Goal: Transaction & Acquisition: Purchase product/service

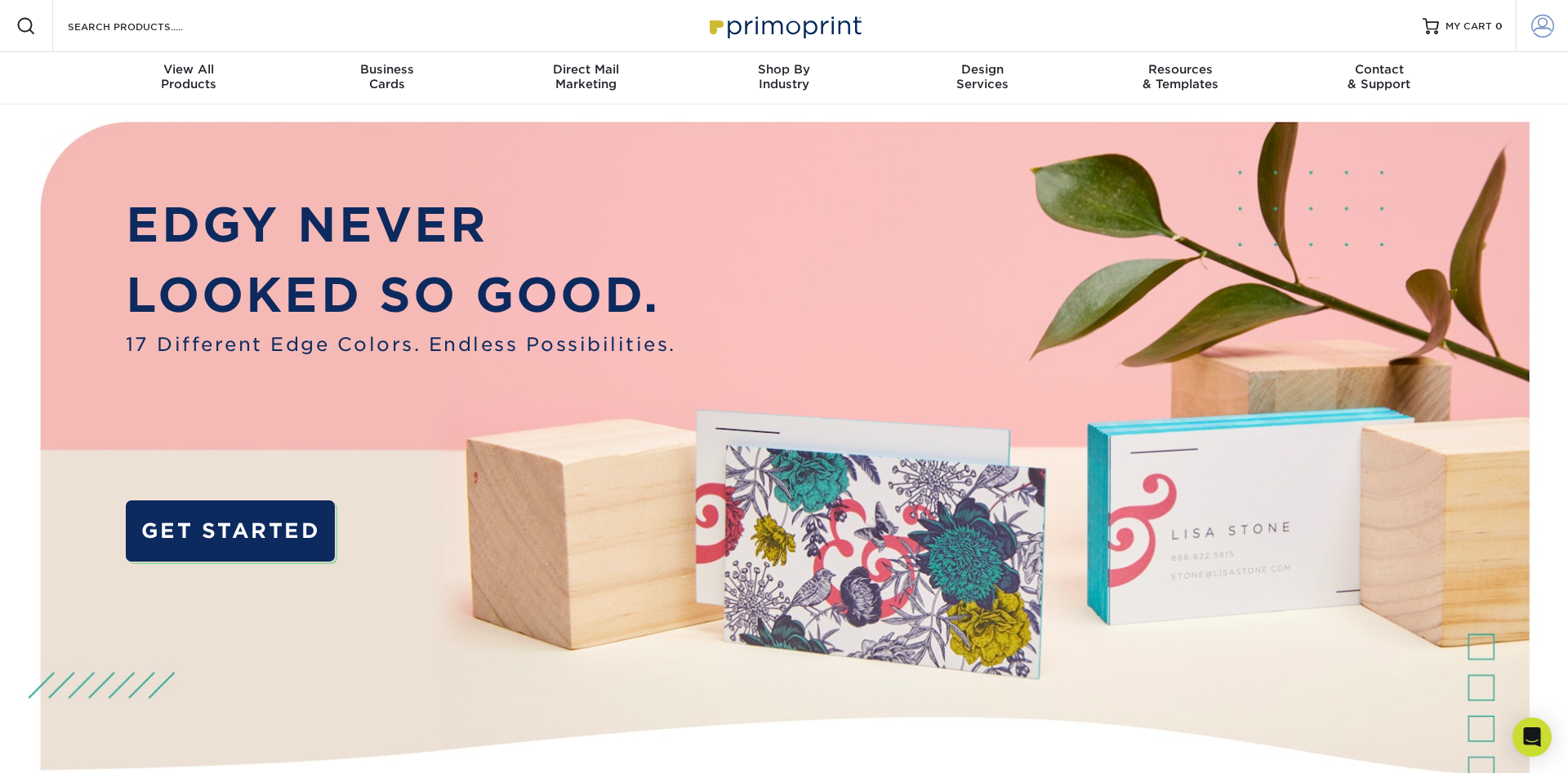
click at [1553, 32] on link "Account" at bounding box center [1541, 26] width 52 height 52
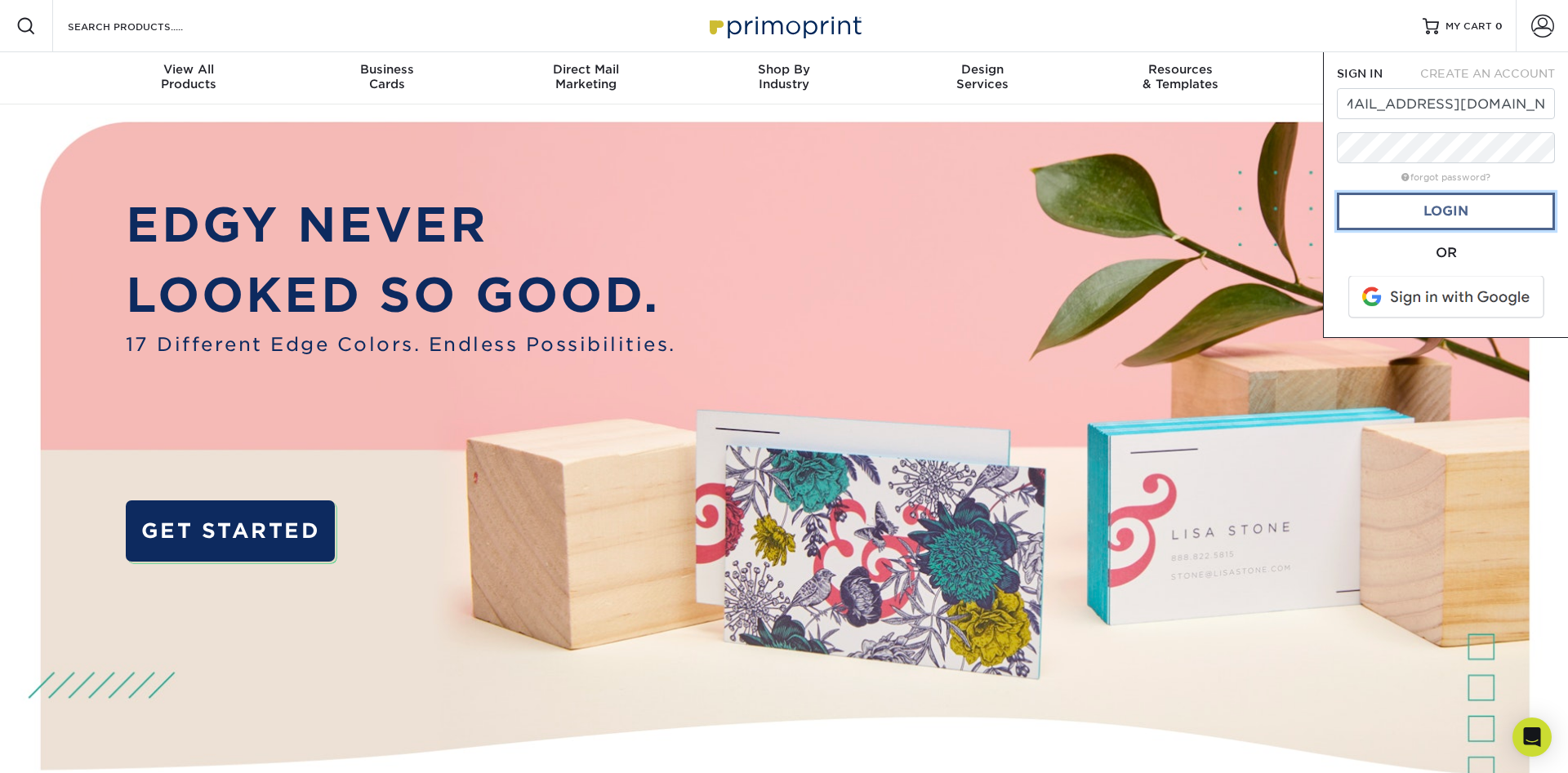
click at [1490, 203] on link "Login" at bounding box center [1445, 211] width 218 height 37
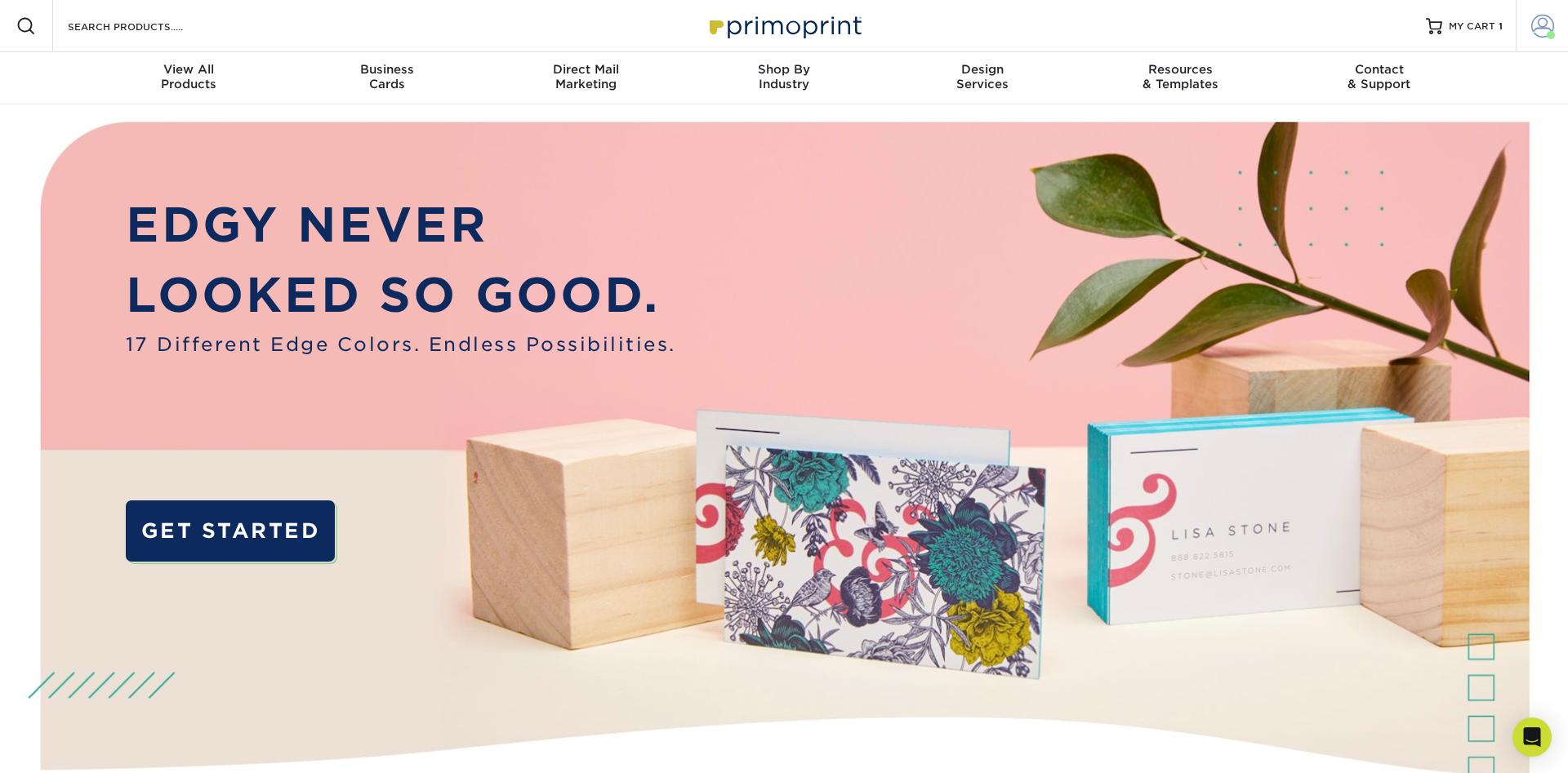
click at [1544, 21] on span at bounding box center [1541, 26] width 23 height 23
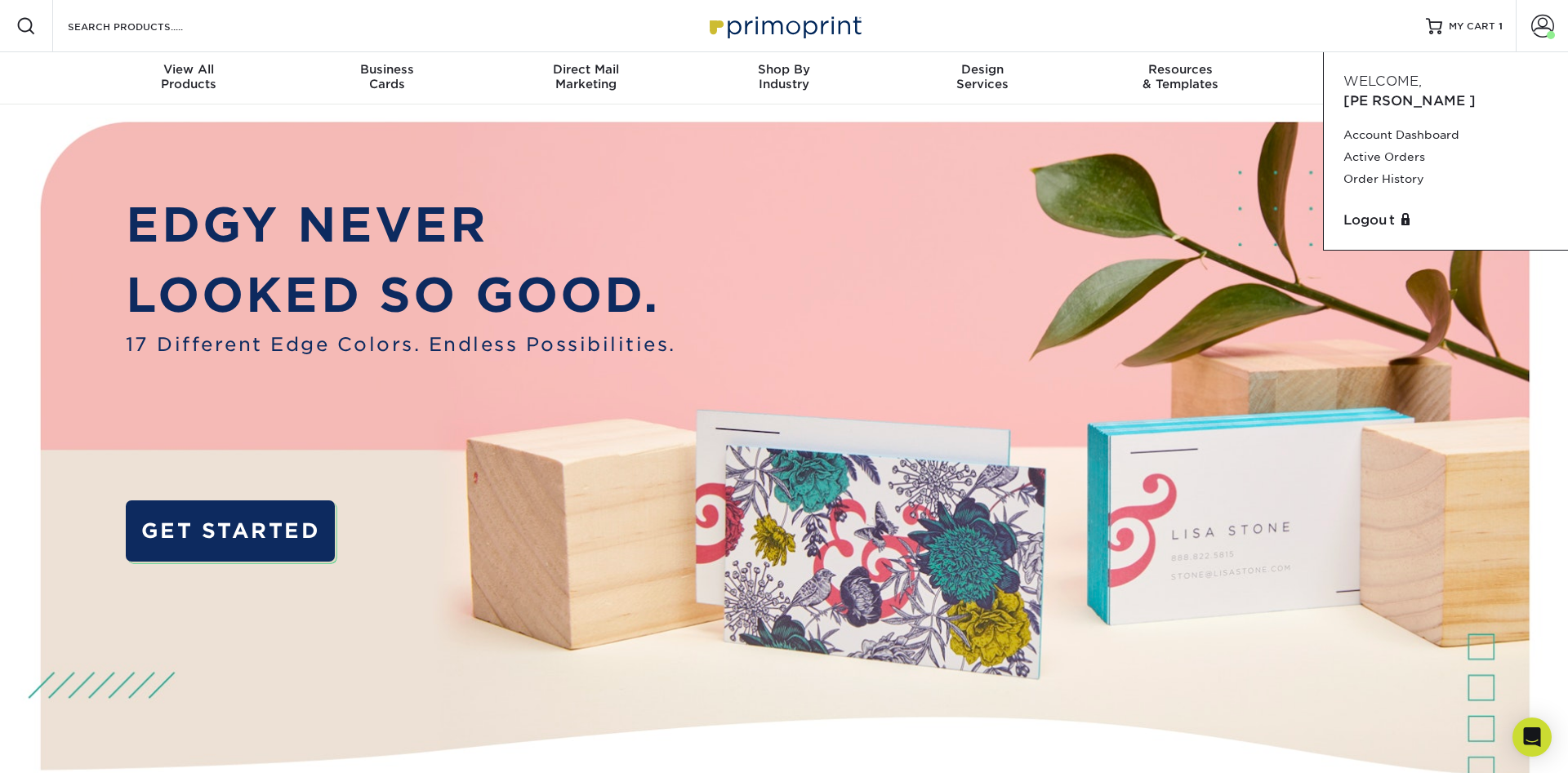
click at [1502, 25] on div "Resources Menu Search Products Account Welcome, William Account Dashboard Activ…" at bounding box center [784, 26] width 1568 height 52
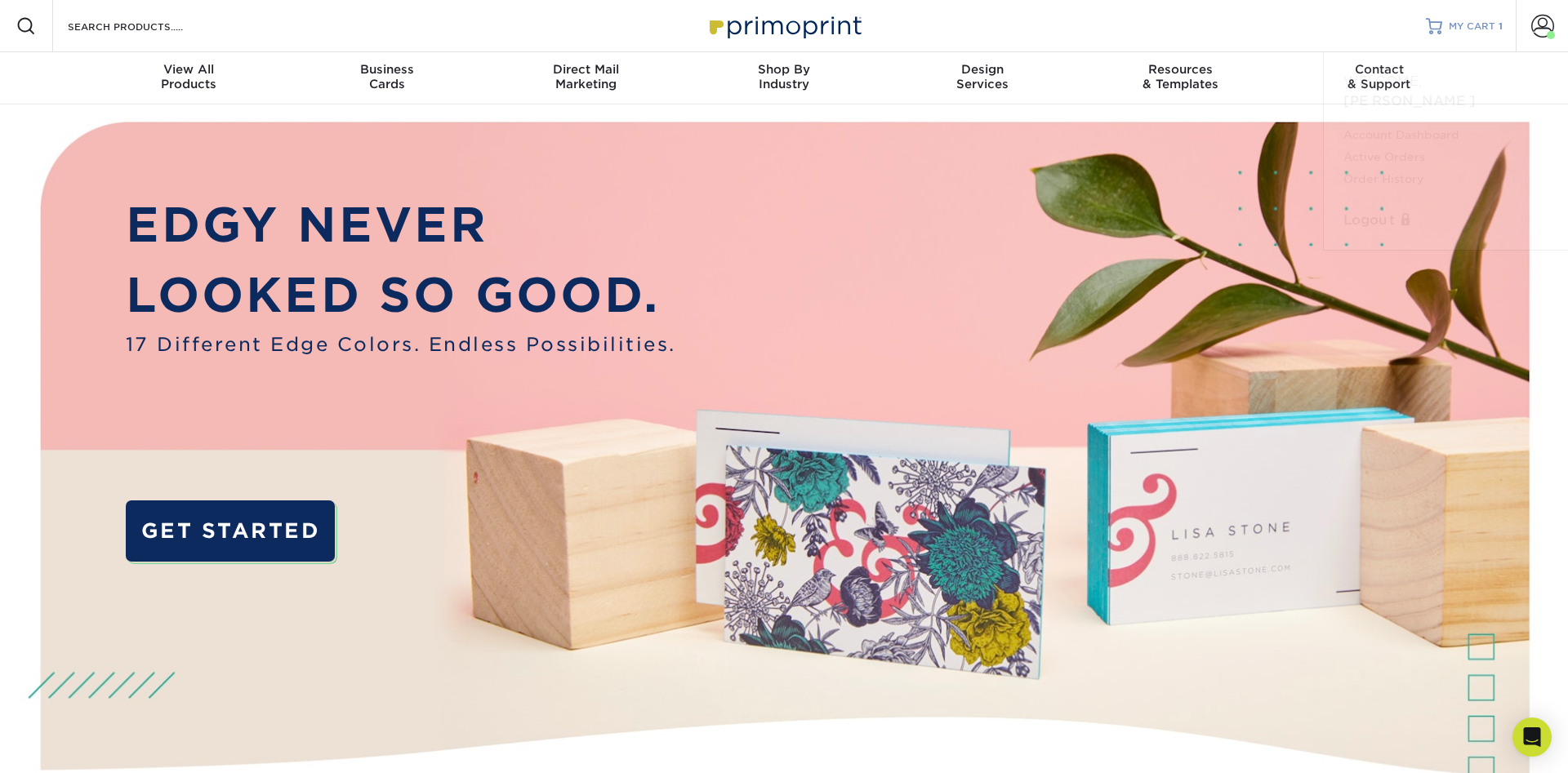
click at [1481, 26] on span "MY CART" at bounding box center [1471, 26] width 47 height 14
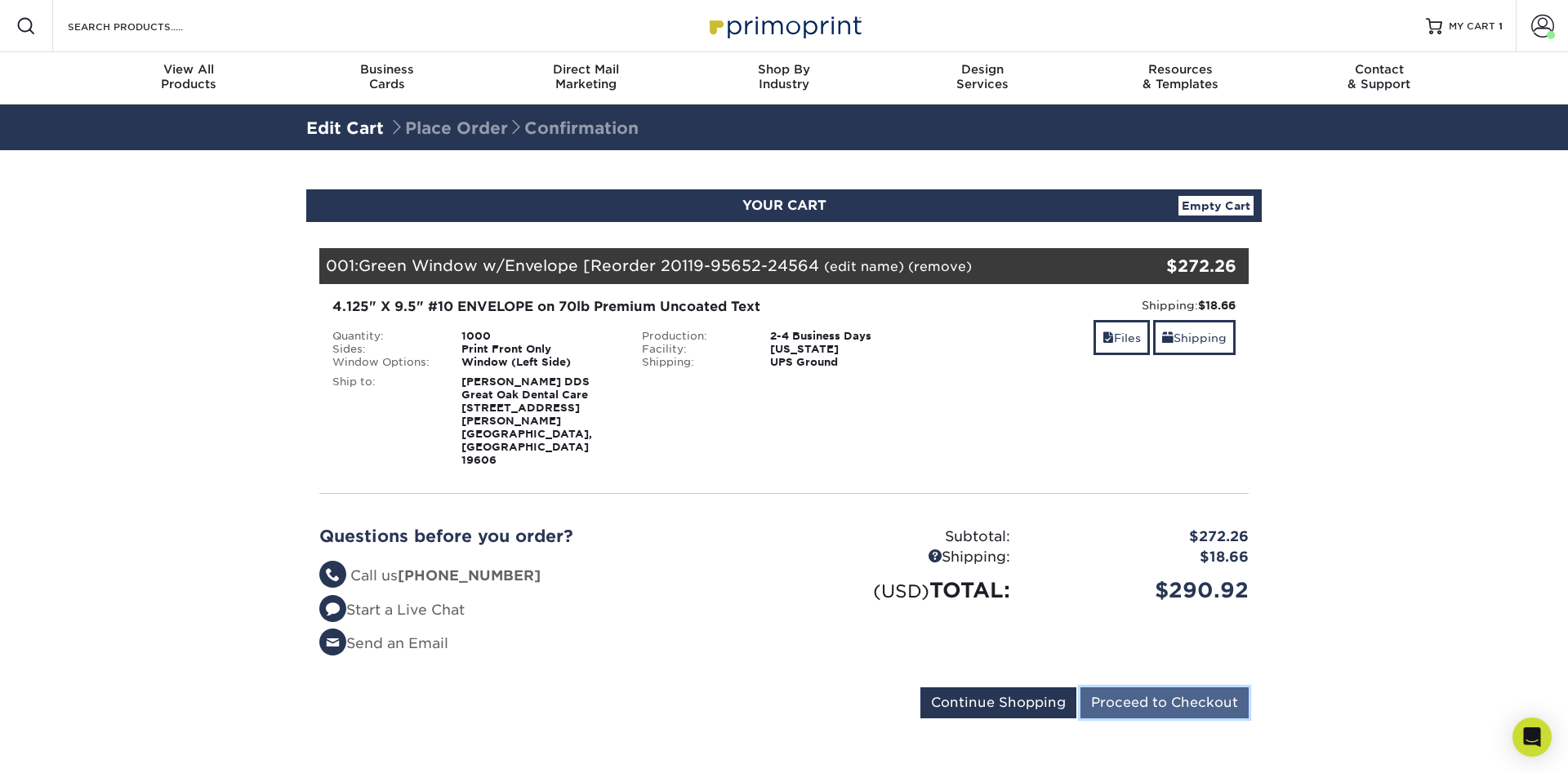
click at [1157, 687] on input "Proceed to Checkout" at bounding box center [1164, 703] width 168 height 31
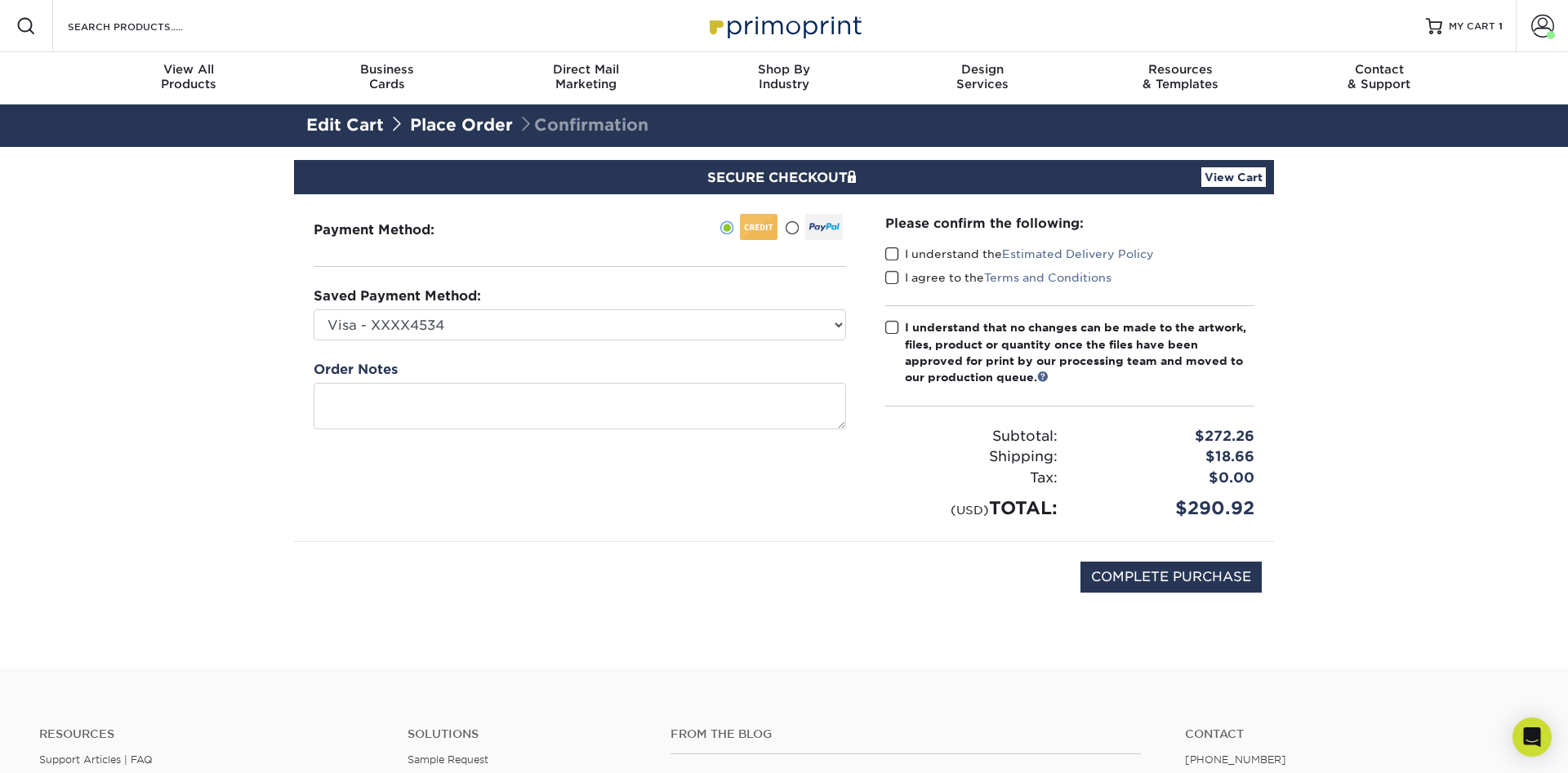
click at [897, 252] on span at bounding box center [891, 254] width 14 height 16
click at [0, 0] on input "I understand the Estimated Delivery Policy" at bounding box center [0, 0] width 0 height 0
click at [897, 277] on span at bounding box center [891, 278] width 14 height 16
click at [0, 0] on input "I agree to the Terms and Conditions" at bounding box center [0, 0] width 0 height 0
click at [898, 328] on span at bounding box center [891, 327] width 14 height 16
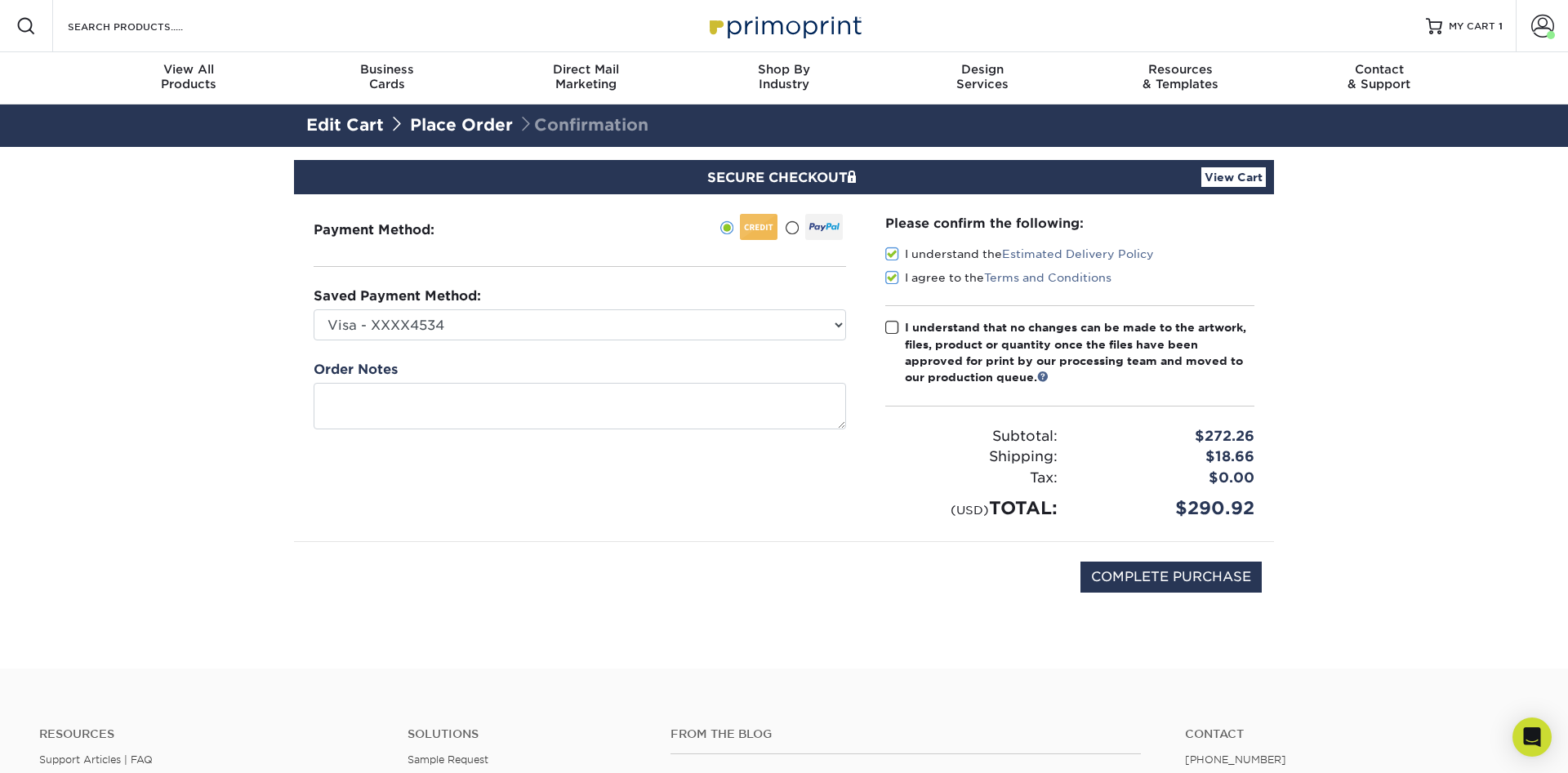
click at [0, 0] on input "I understand that no changes can be made to the artwork, files, product or quan…" at bounding box center [0, 0] width 0 height 0
click at [1194, 574] on input "COMPLETE PURCHASE" at bounding box center [1170, 577] width 181 height 31
type input "PROCESSING, PLEASE WAIT..."
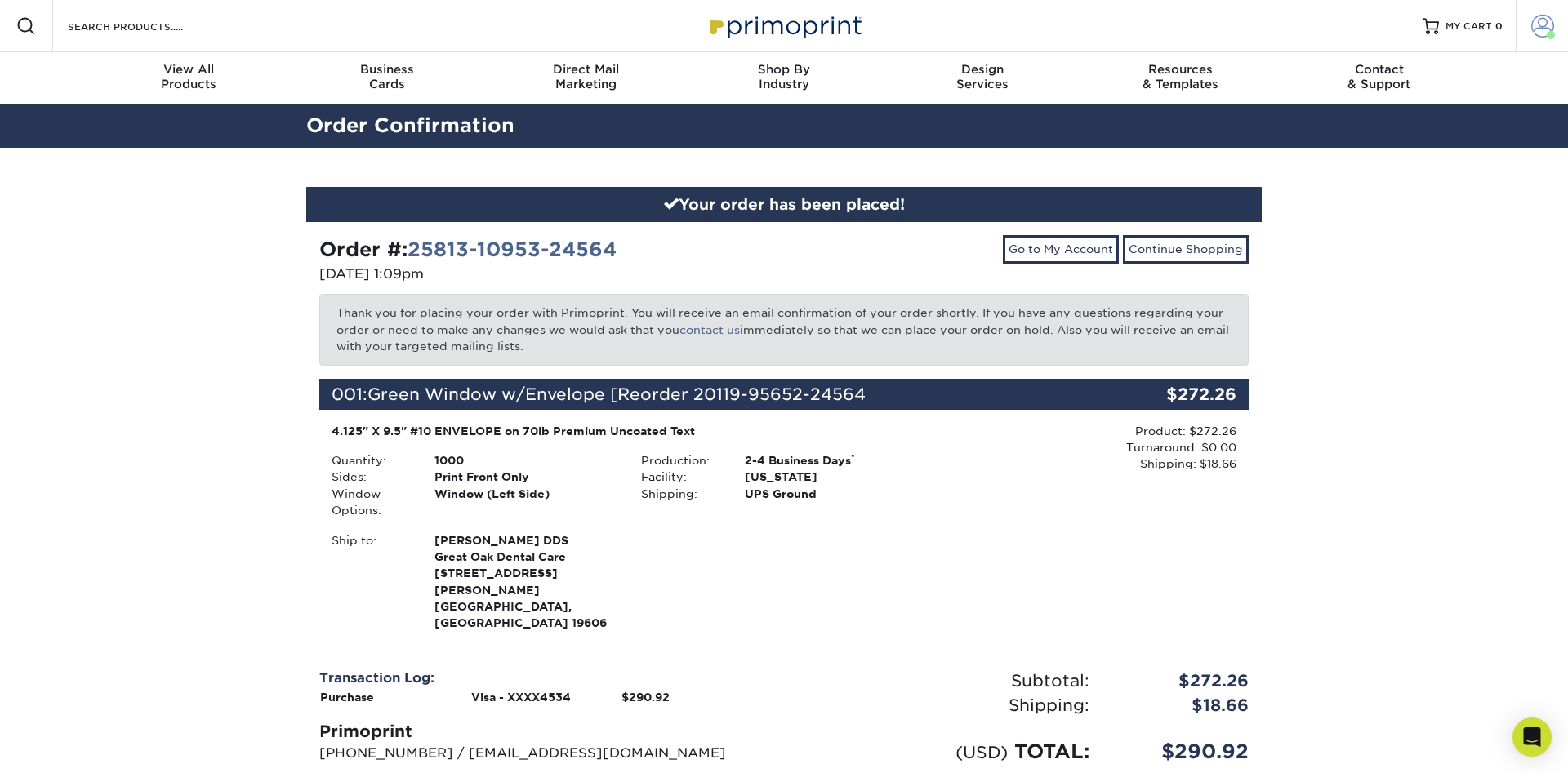
click at [1541, 14] on link "Account" at bounding box center [1541, 26] width 52 height 52
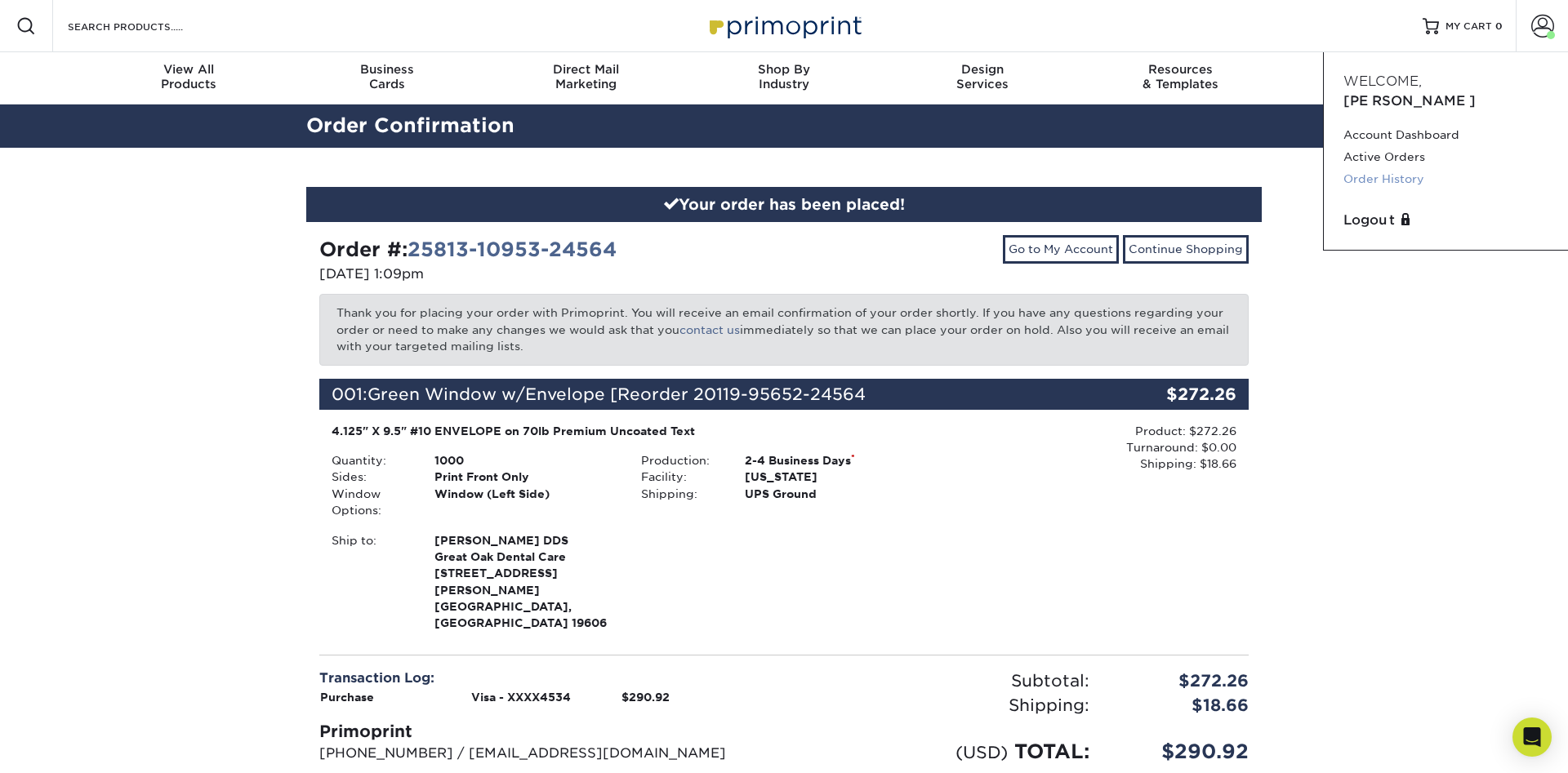
click at [1371, 168] on link "Order History" at bounding box center [1445, 179] width 205 height 22
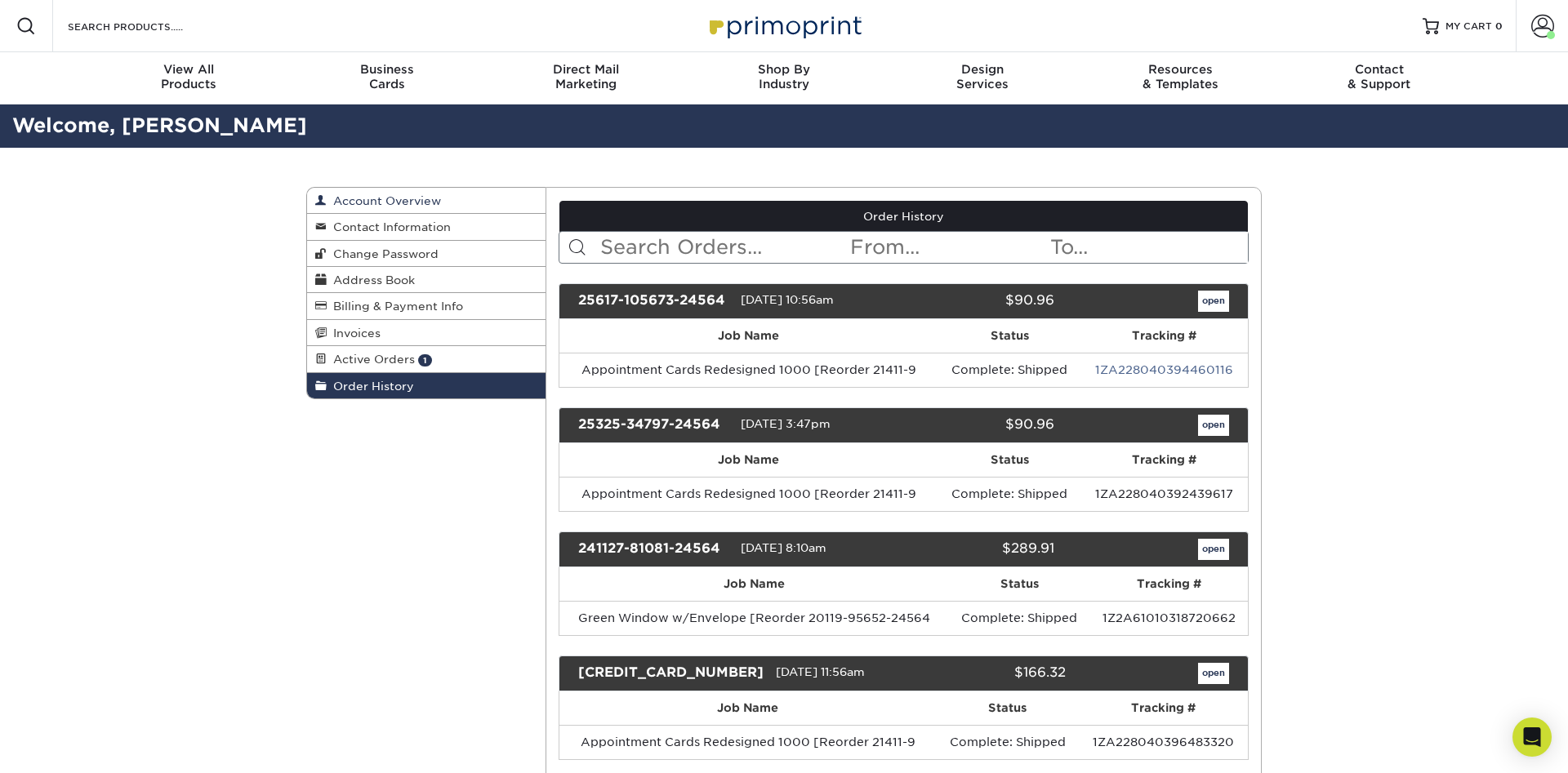
click at [400, 194] on link "Account Overview" at bounding box center [426, 200] width 239 height 26
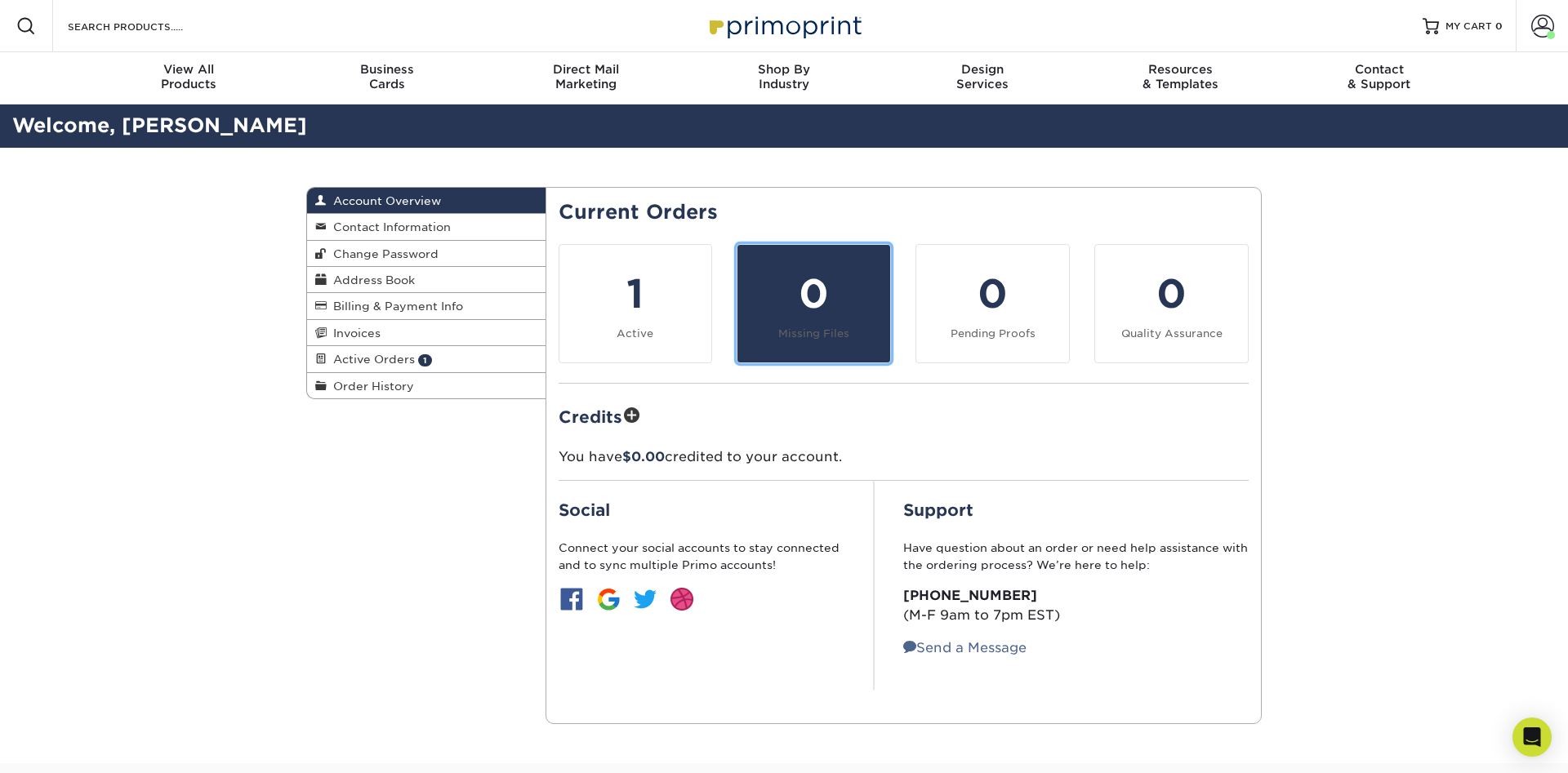
click at [807, 305] on div "0" at bounding box center [814, 293] width 133 height 58
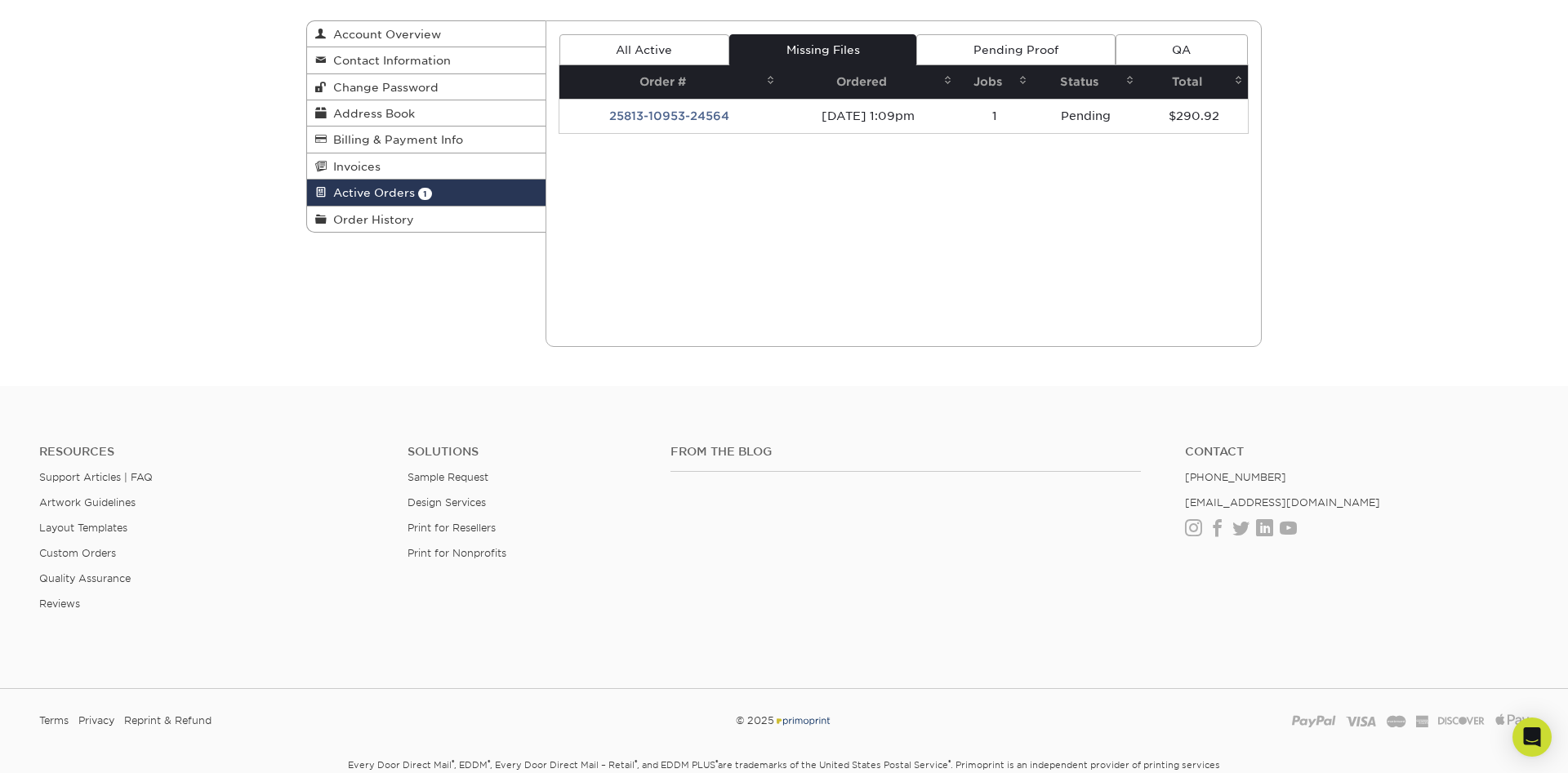
scroll to position [83, 0]
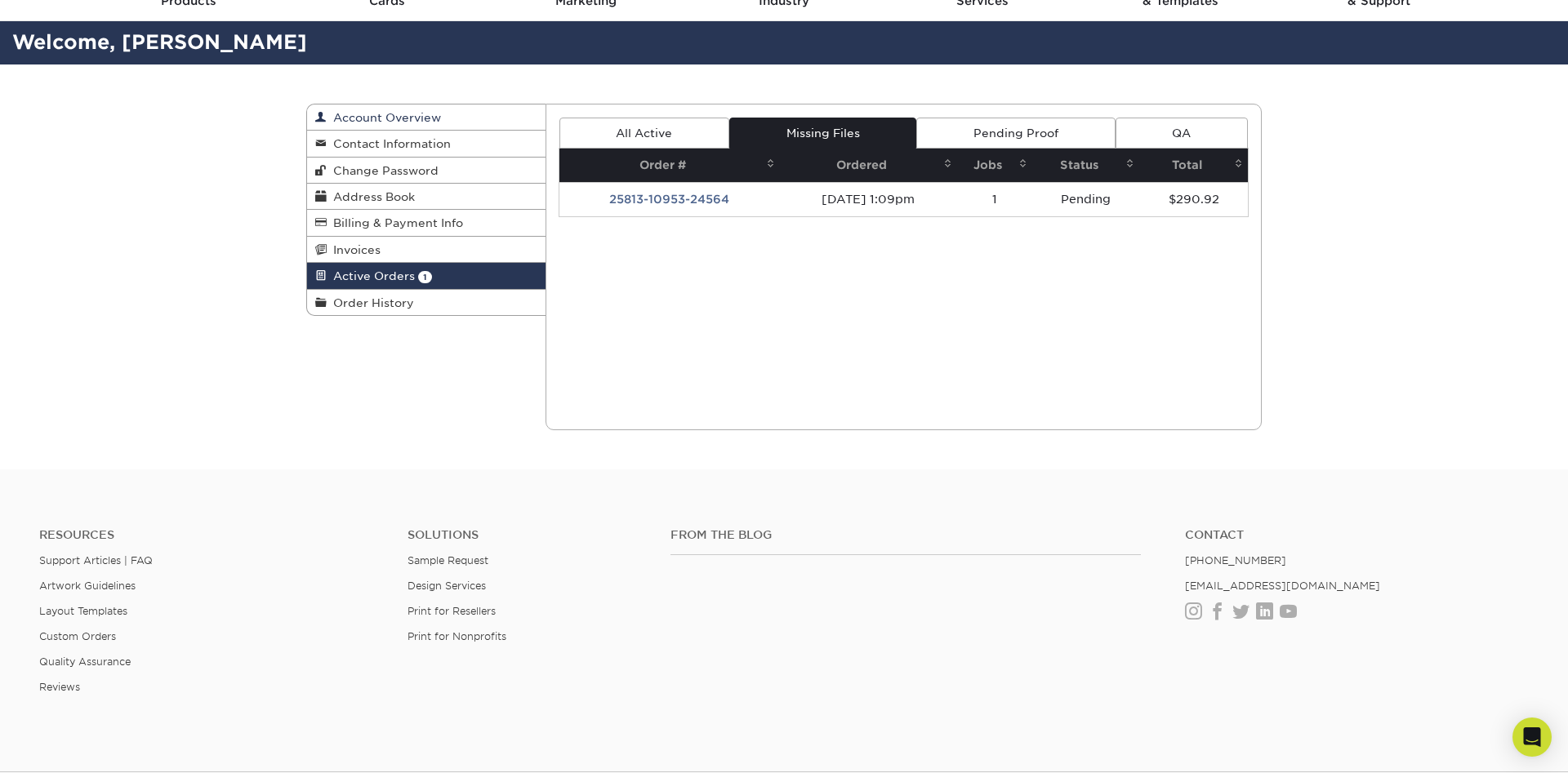
click at [420, 114] on span "Account Overview" at bounding box center [383, 117] width 114 height 13
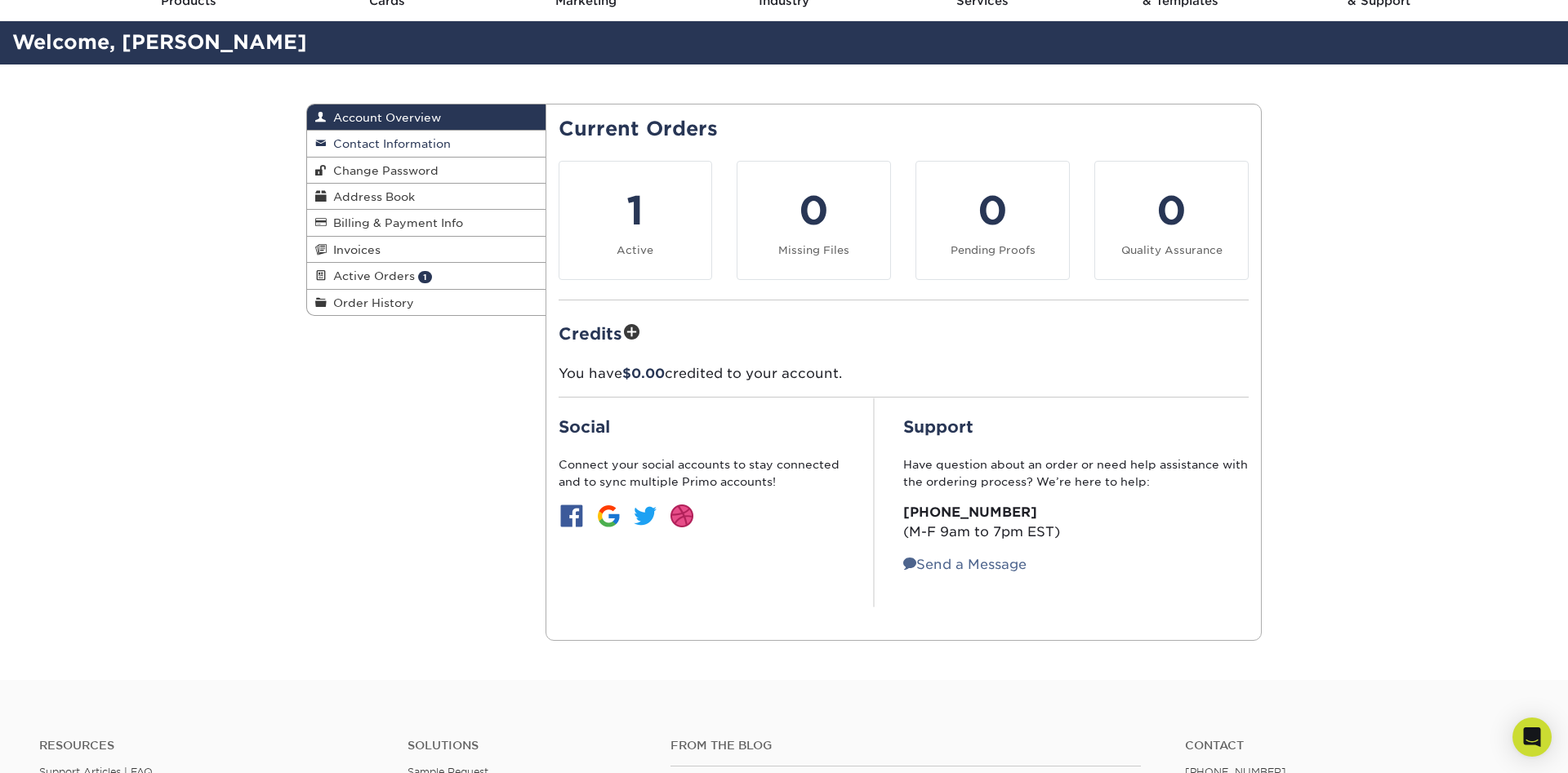
click at [401, 147] on span "Contact Information" at bounding box center [389, 143] width 124 height 13
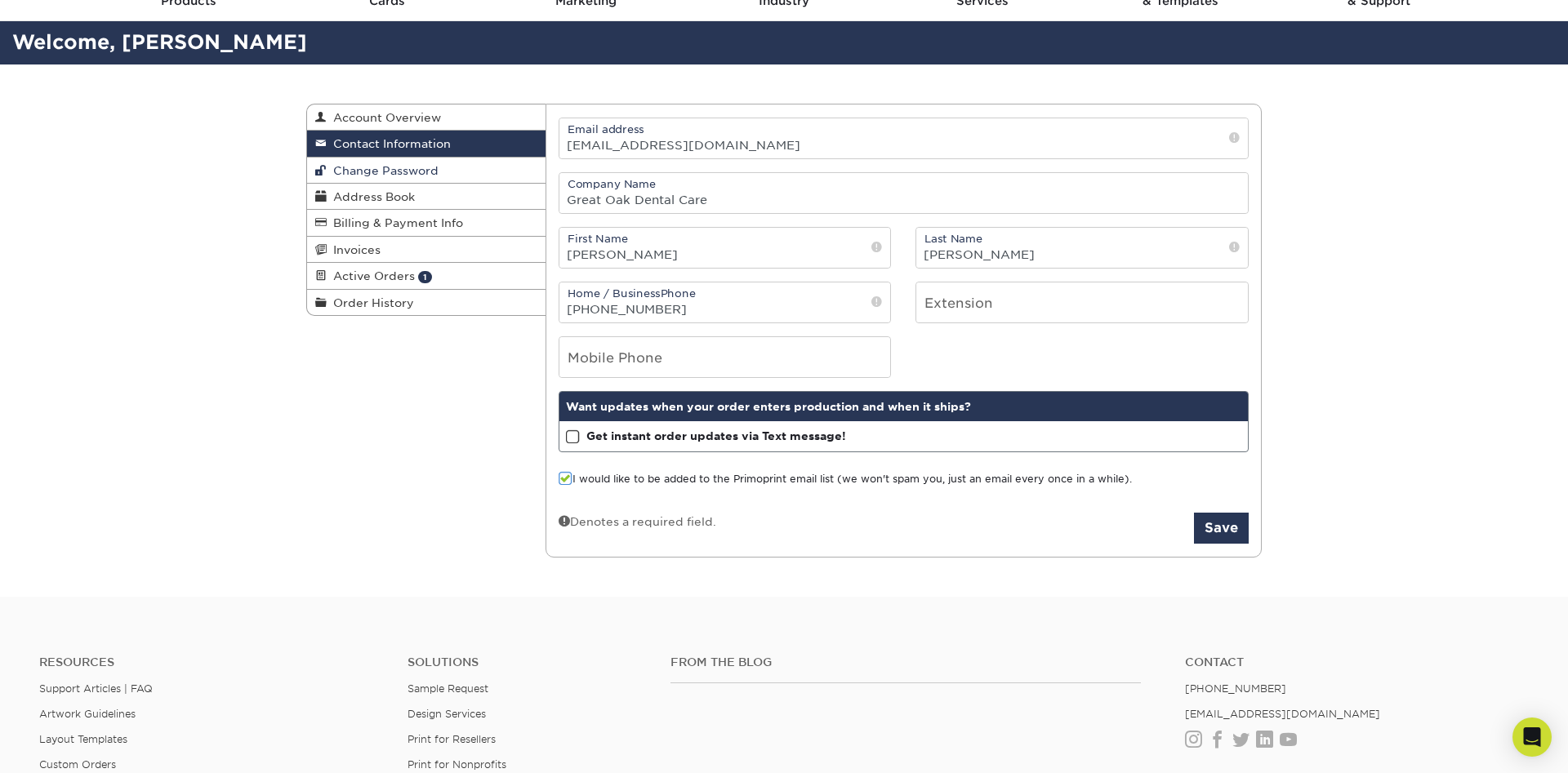
click at [404, 169] on span "Change Password" at bounding box center [382, 170] width 112 height 13
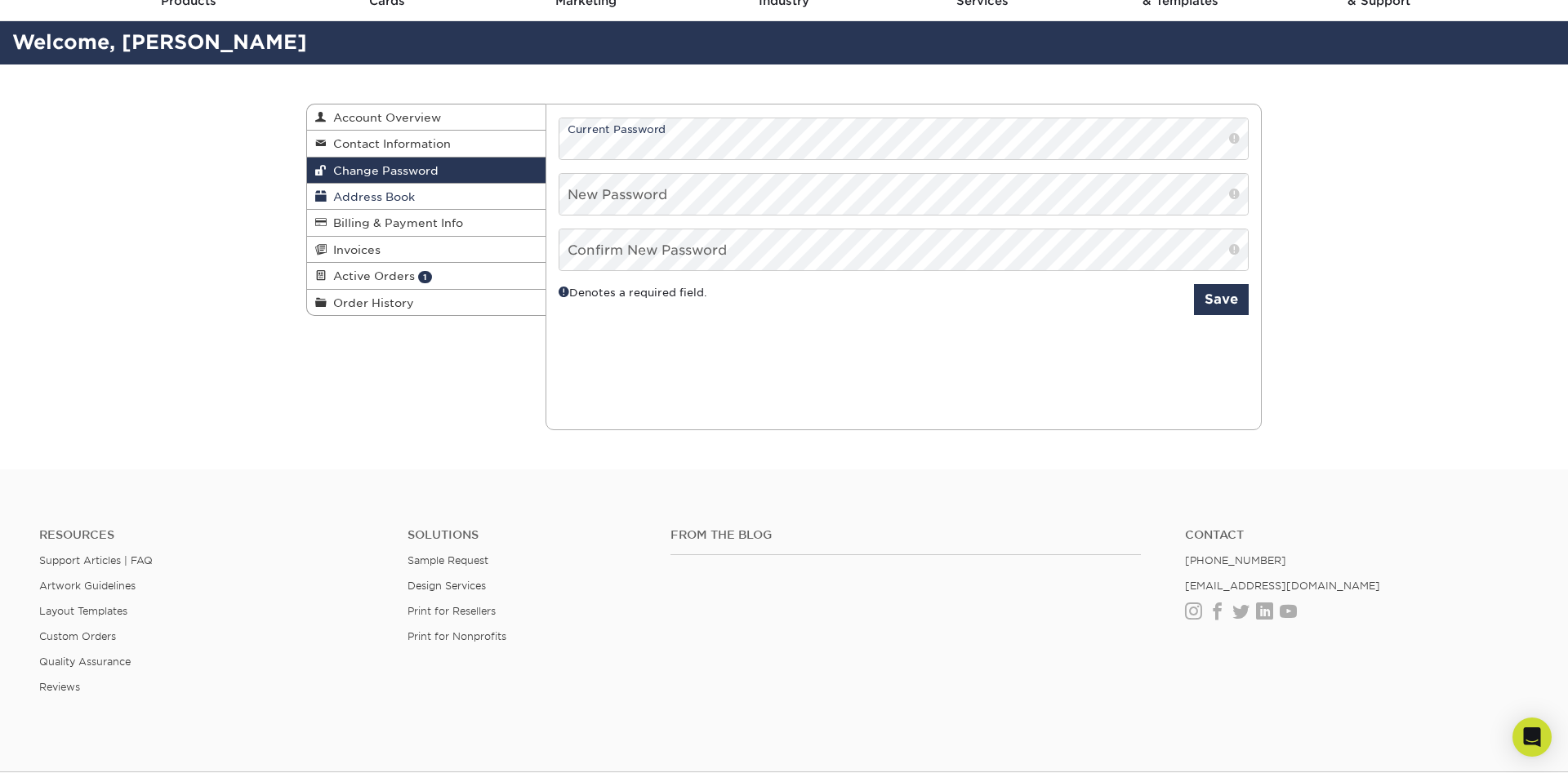
click at [404, 200] on span "Address Book" at bounding box center [370, 196] width 88 height 13
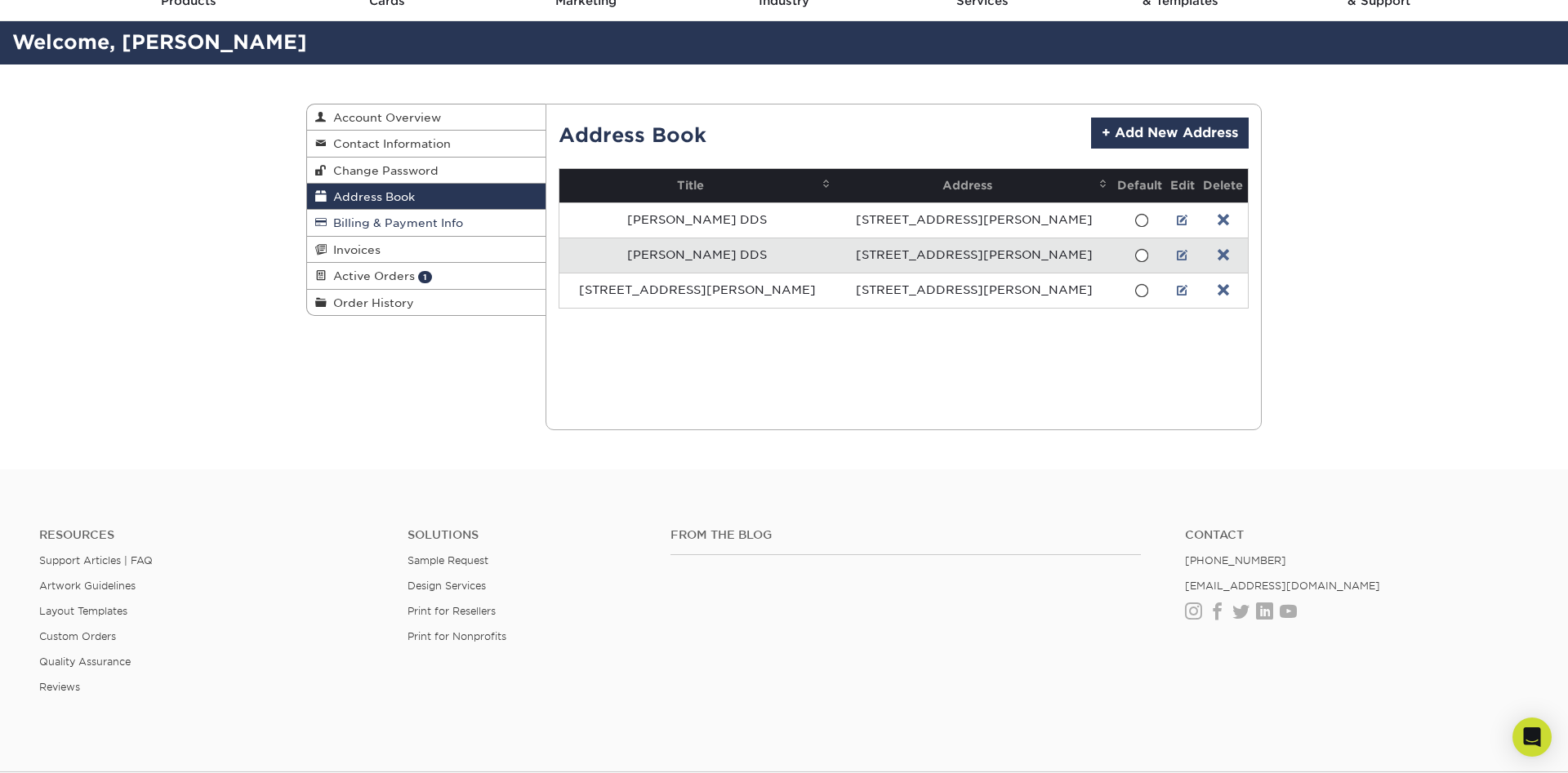
click at [416, 221] on span "Billing & Payment Info" at bounding box center [394, 223] width 136 height 13
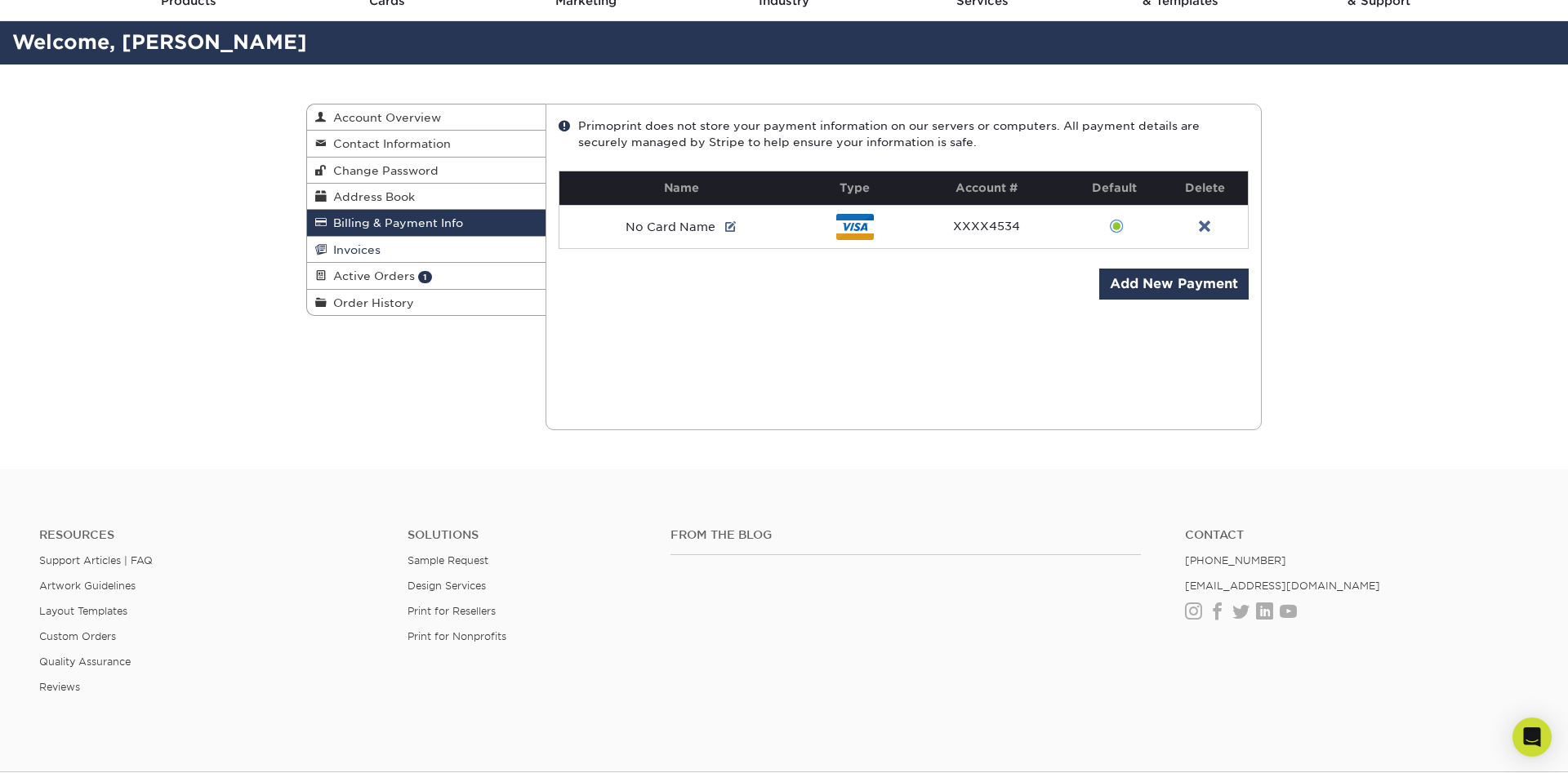
click at [418, 249] on link "Invoices" at bounding box center [426, 249] width 239 height 26
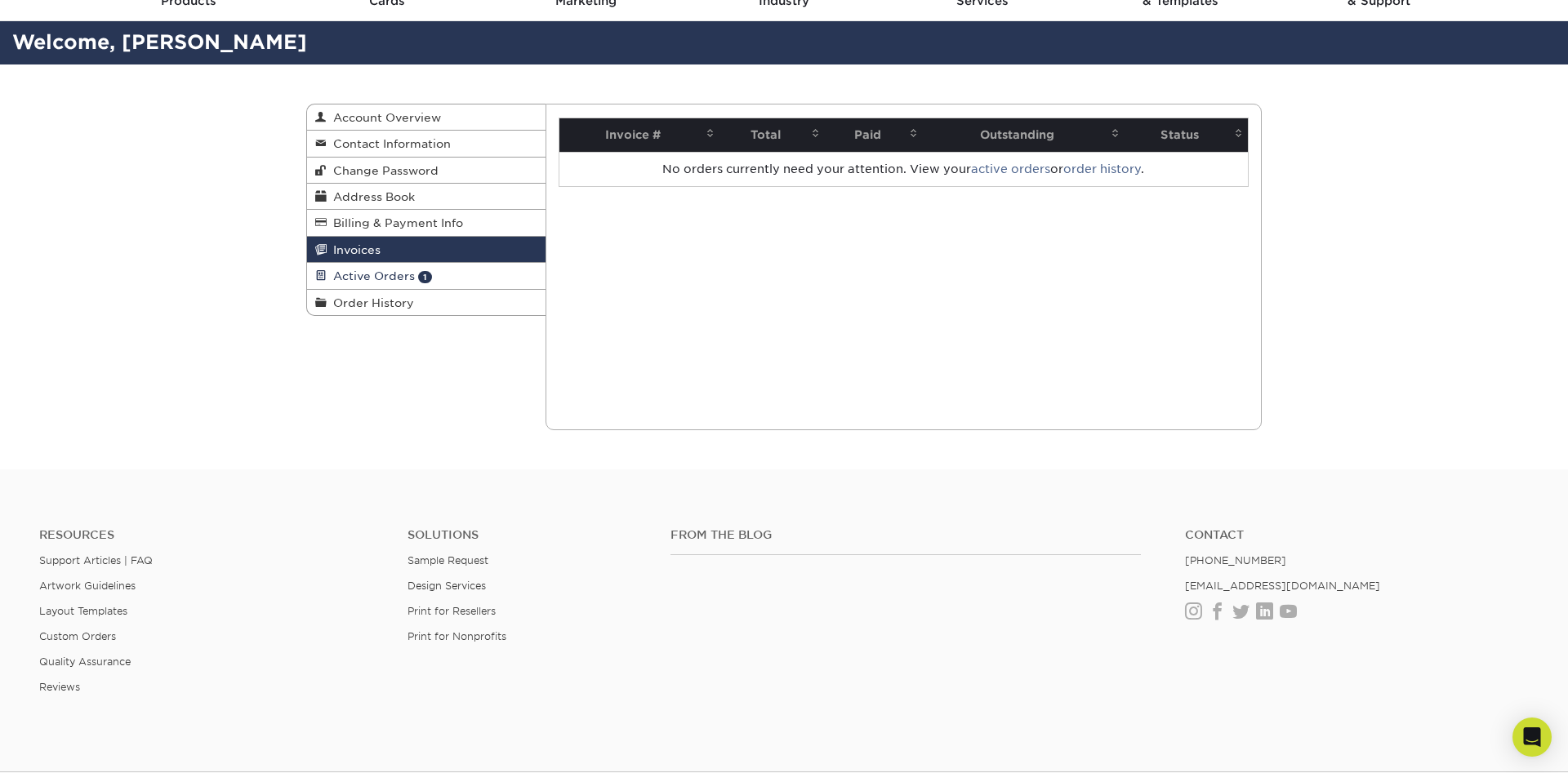
click at [355, 279] on span "Active Orders" at bounding box center [370, 276] width 88 height 13
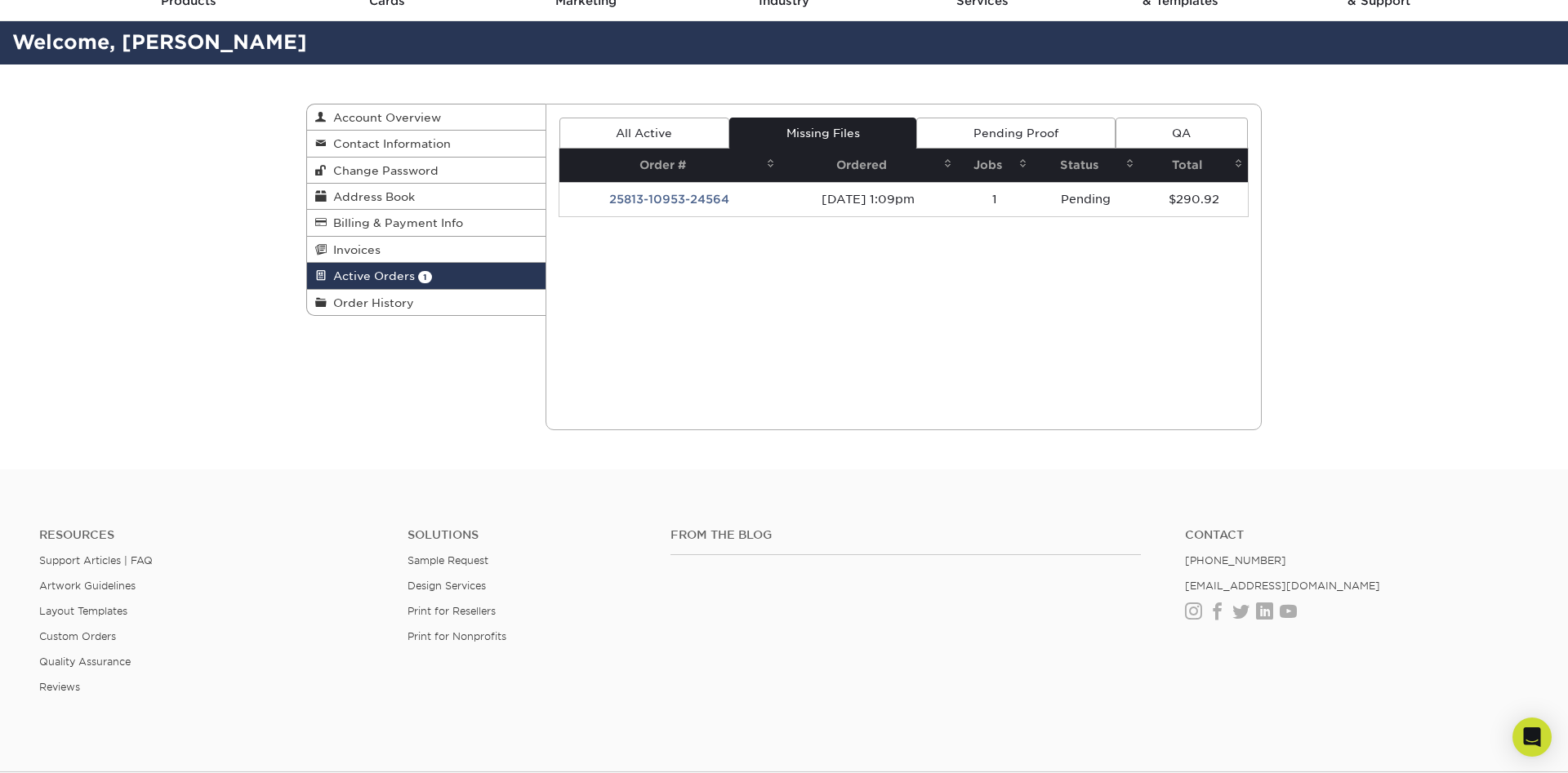
click at [1057, 129] on link "Pending Proof" at bounding box center [1015, 133] width 198 height 31
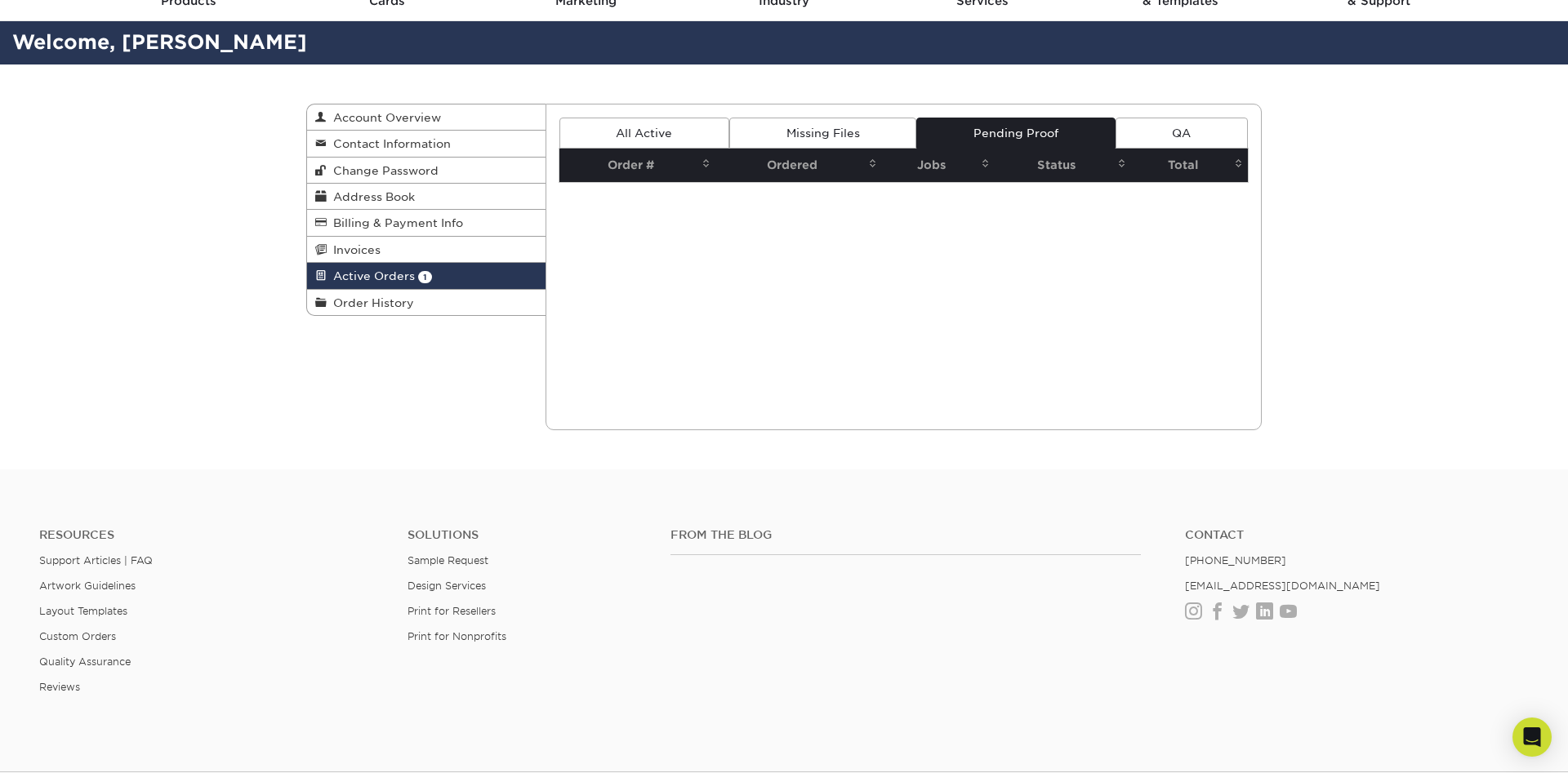
click at [1220, 130] on link "QA" at bounding box center [1181, 133] width 133 height 31
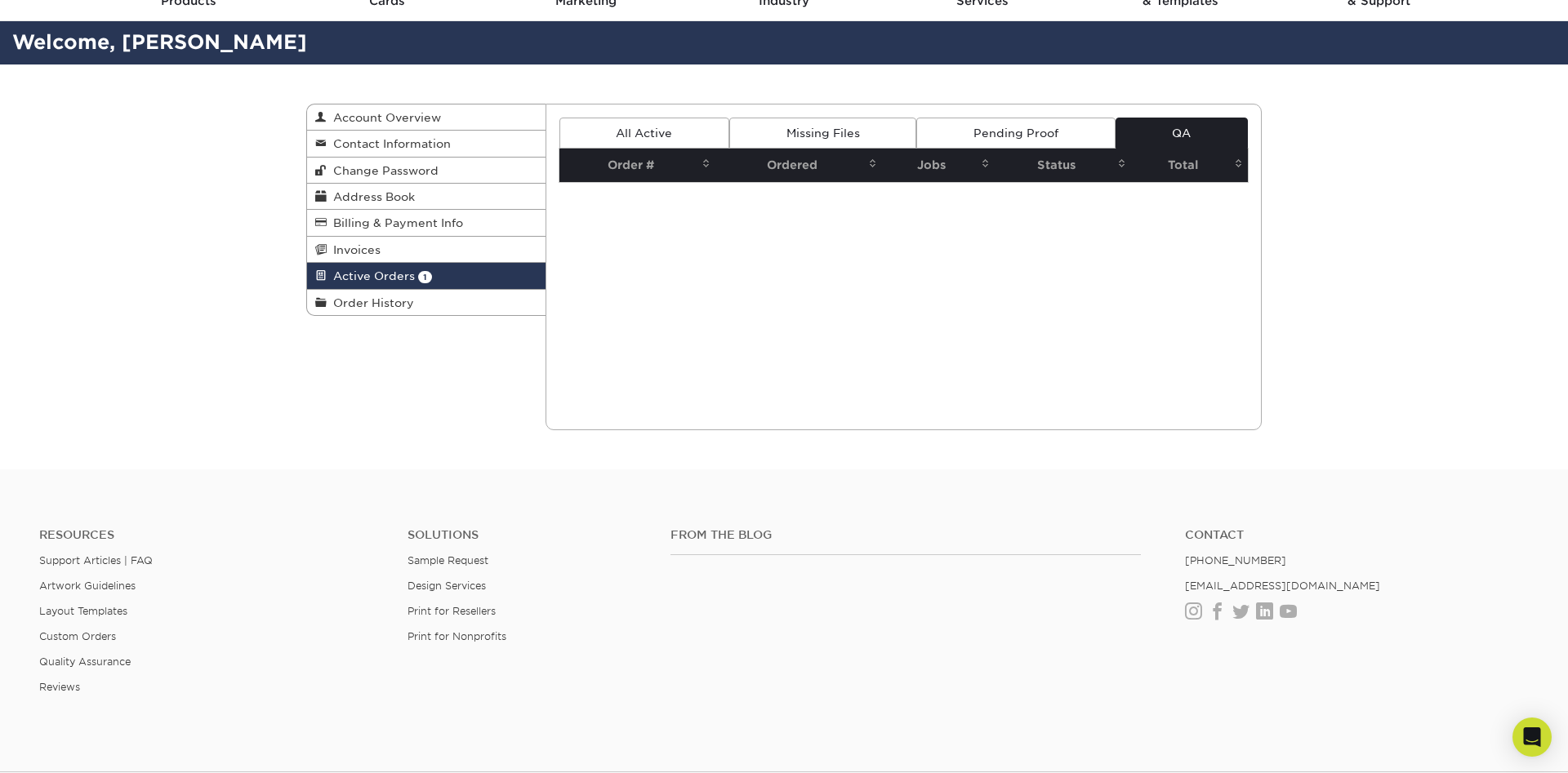
click at [648, 139] on link "All Active" at bounding box center [645, 133] width 170 height 31
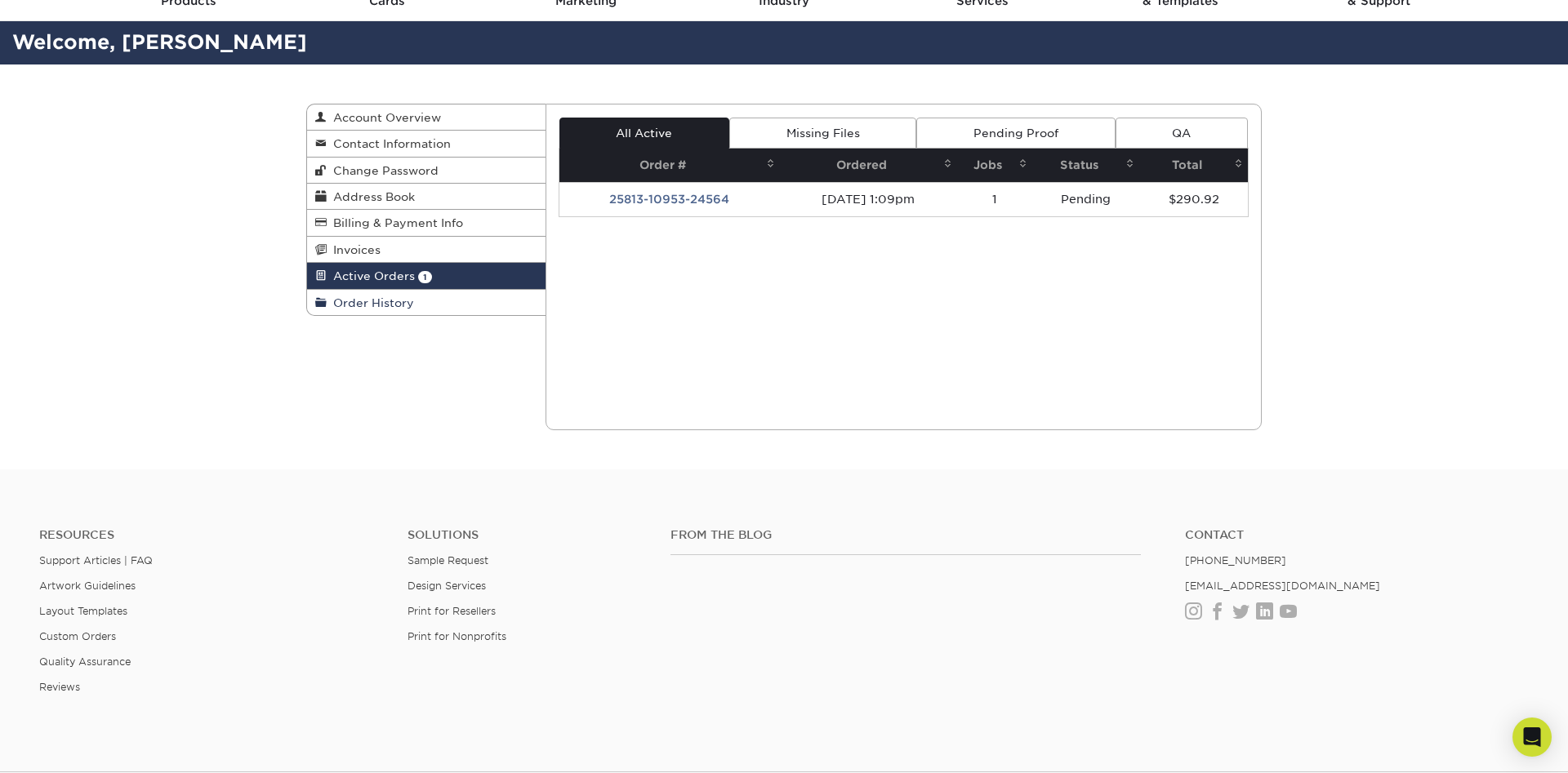
click at [416, 291] on link "Order History" at bounding box center [426, 302] width 239 height 26
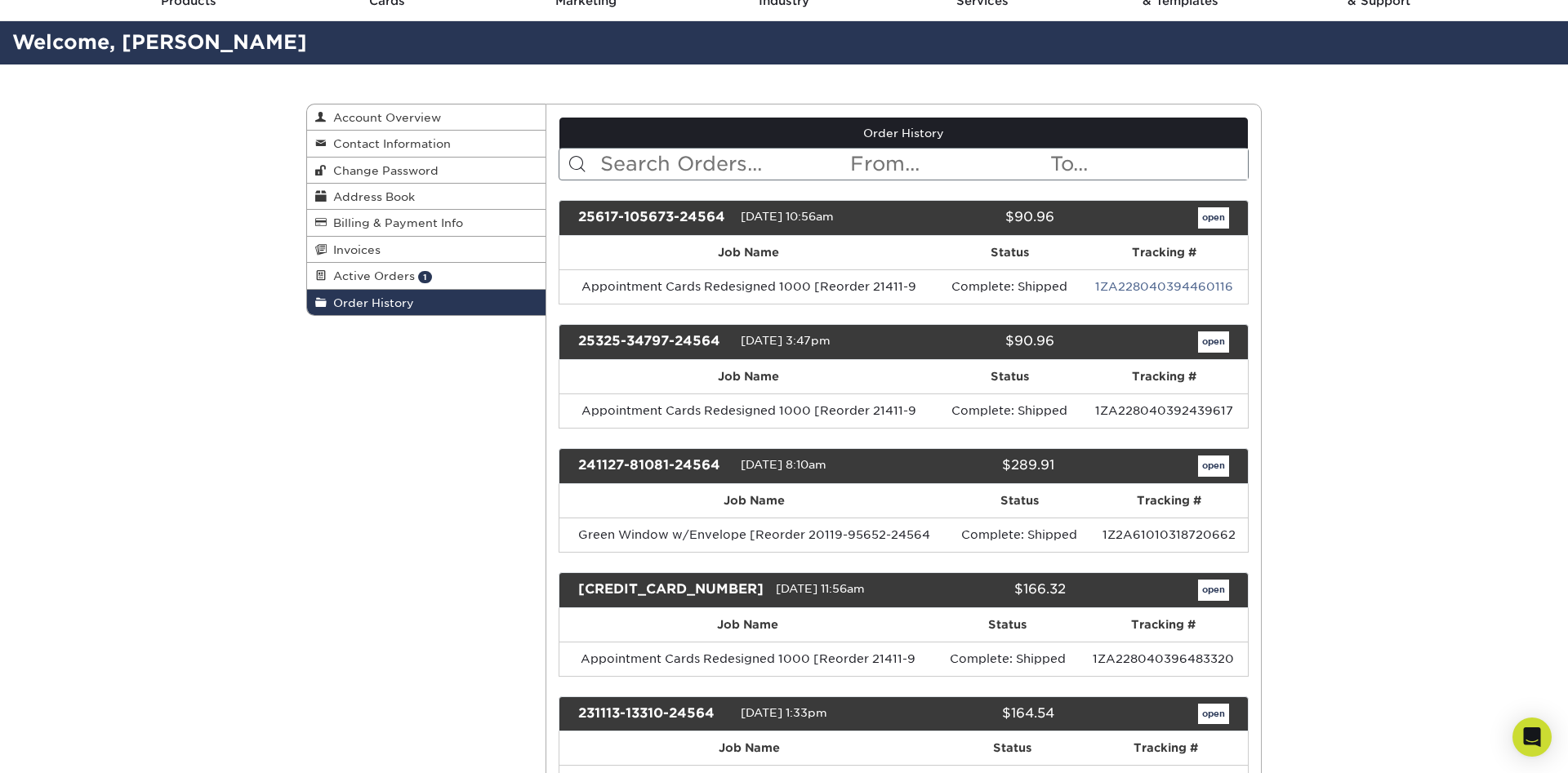
click at [408, 302] on span "Order History" at bounding box center [370, 302] width 88 height 13
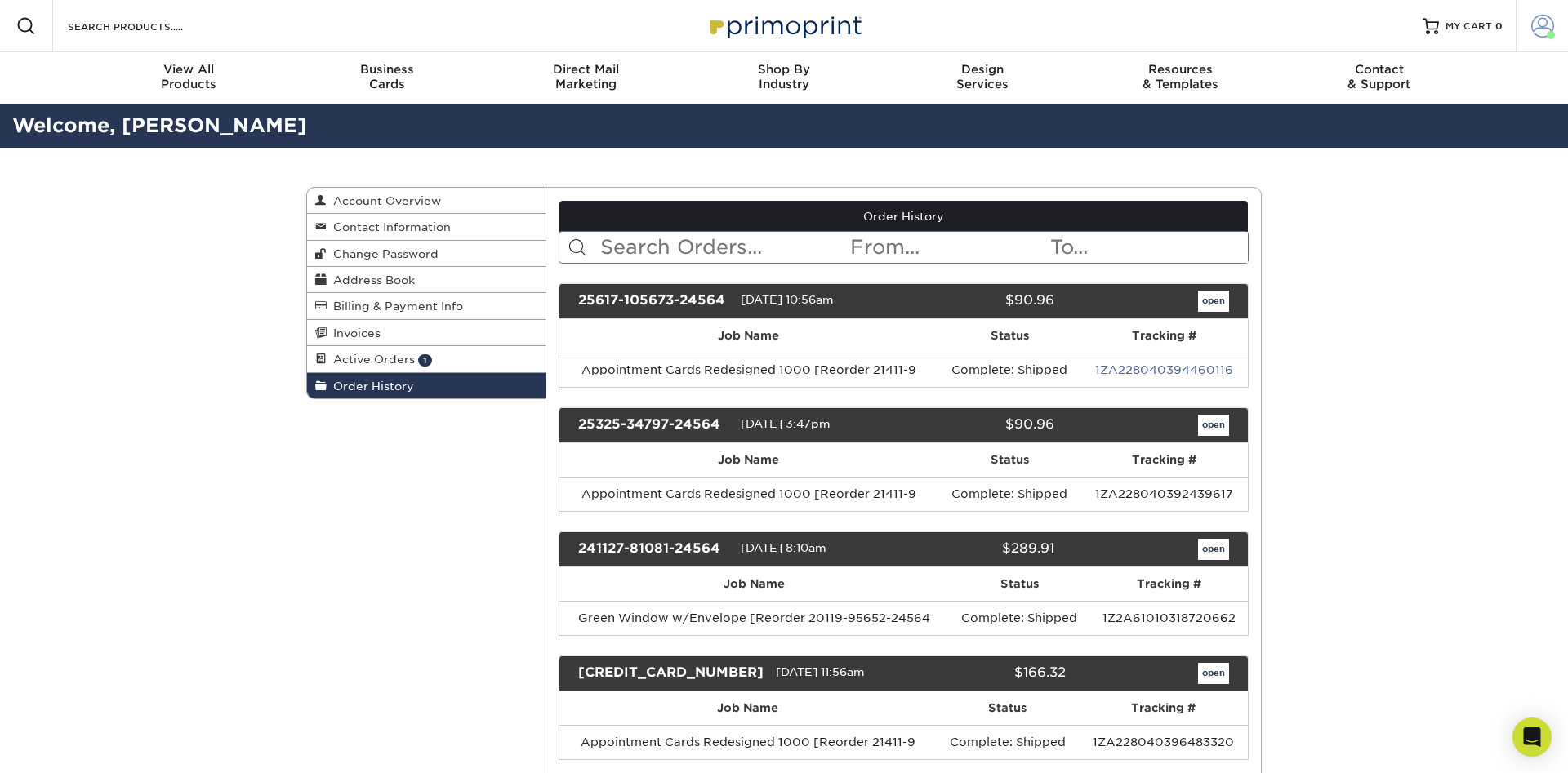
click at [1542, 9] on link "Account" at bounding box center [1541, 26] width 52 height 52
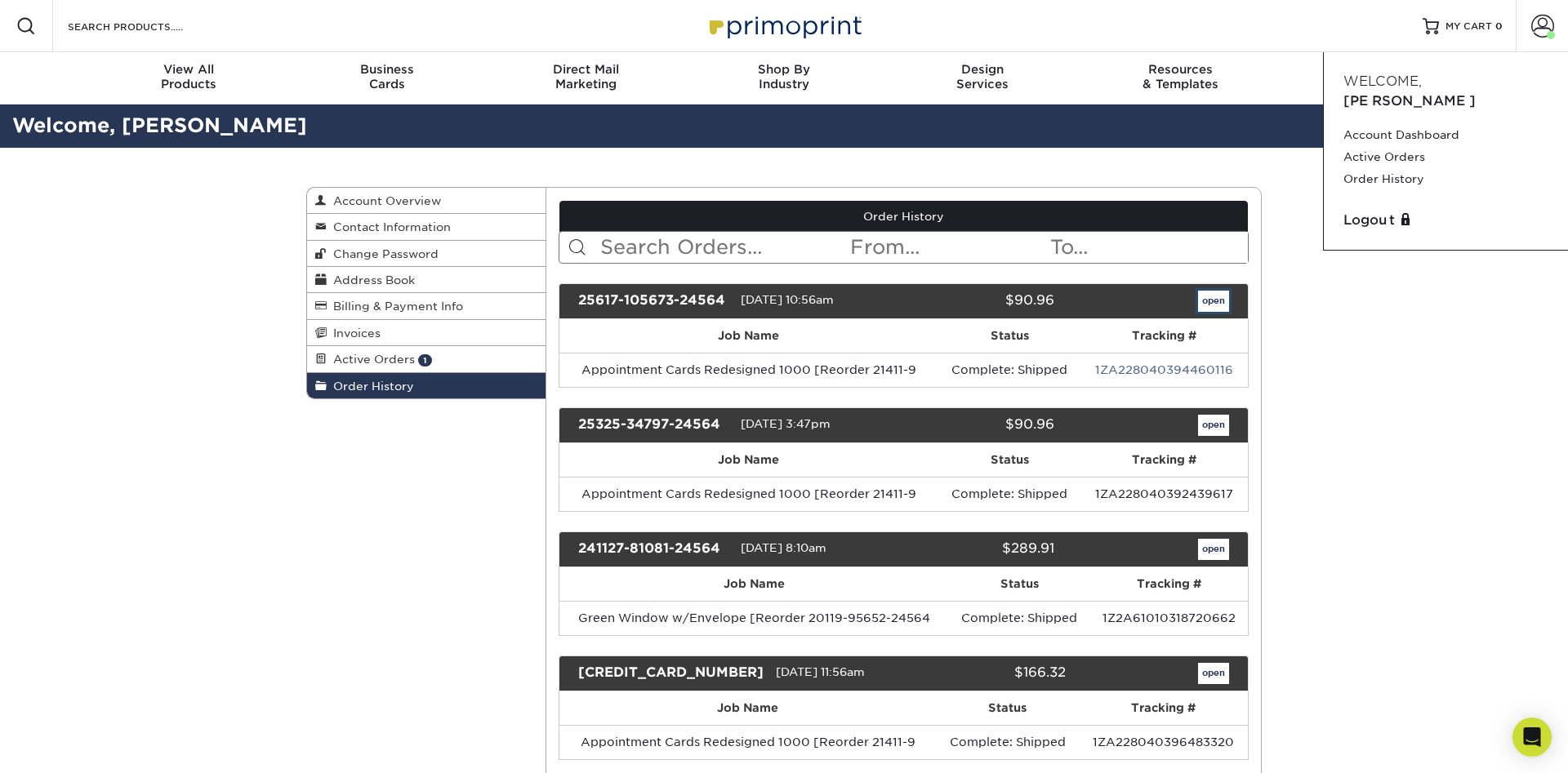
click at [1211, 298] on link "open" at bounding box center [1213, 301] width 31 height 21
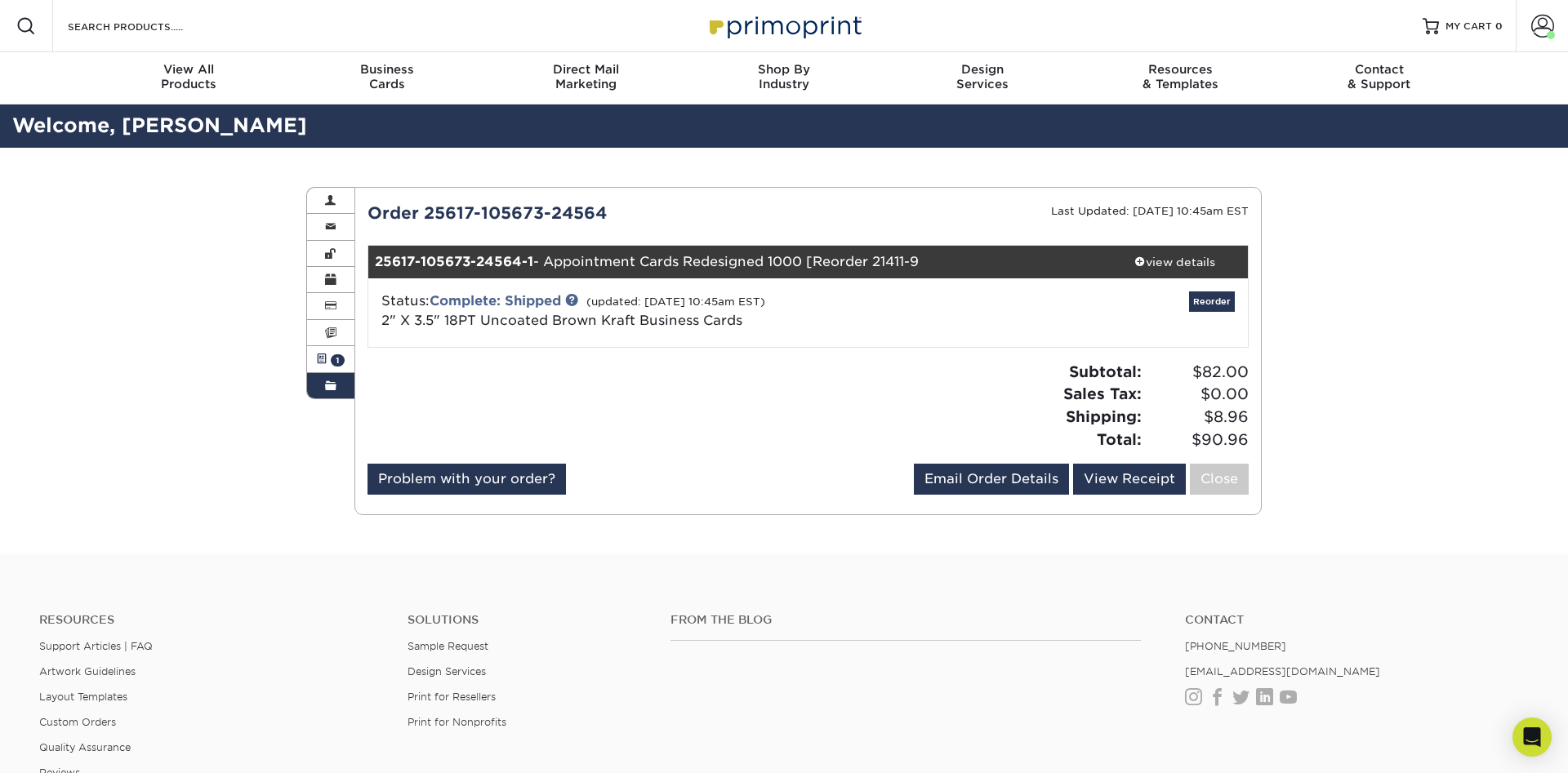
click at [323, 357] on span at bounding box center [322, 359] width 12 height 13
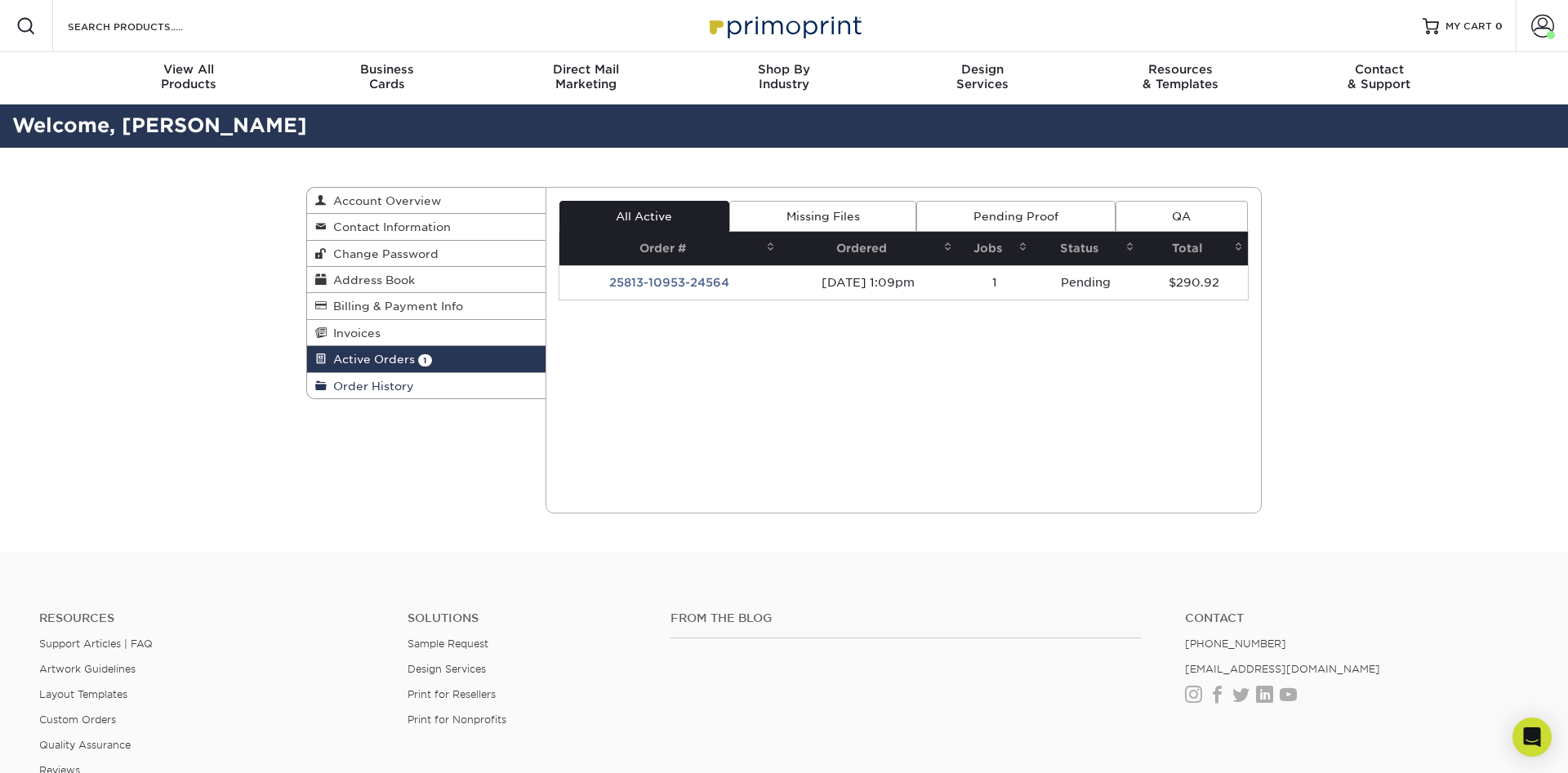
click at [438, 383] on link "Order History" at bounding box center [426, 386] width 239 height 26
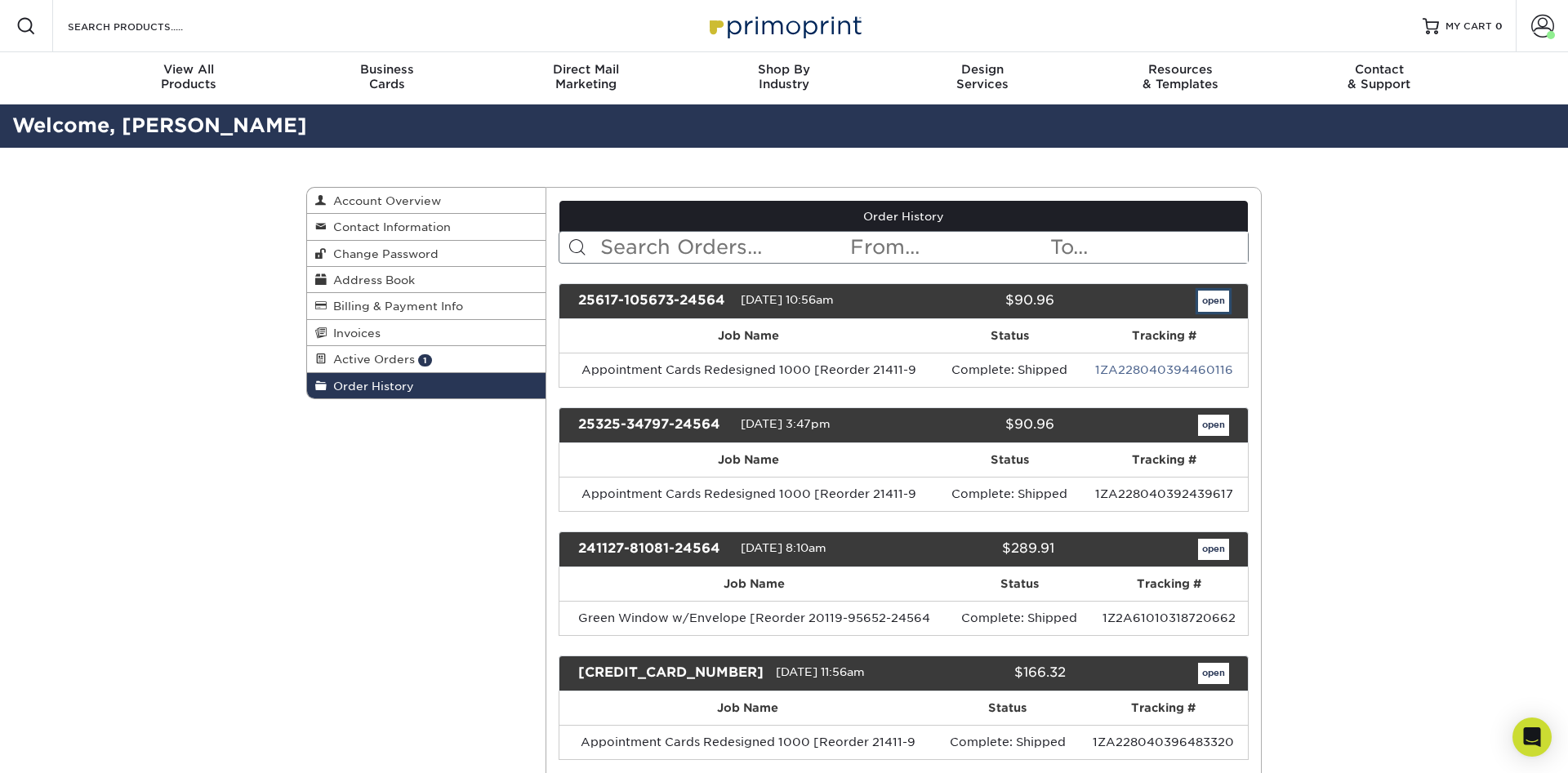
click at [1222, 303] on link "open" at bounding box center [1213, 301] width 31 height 21
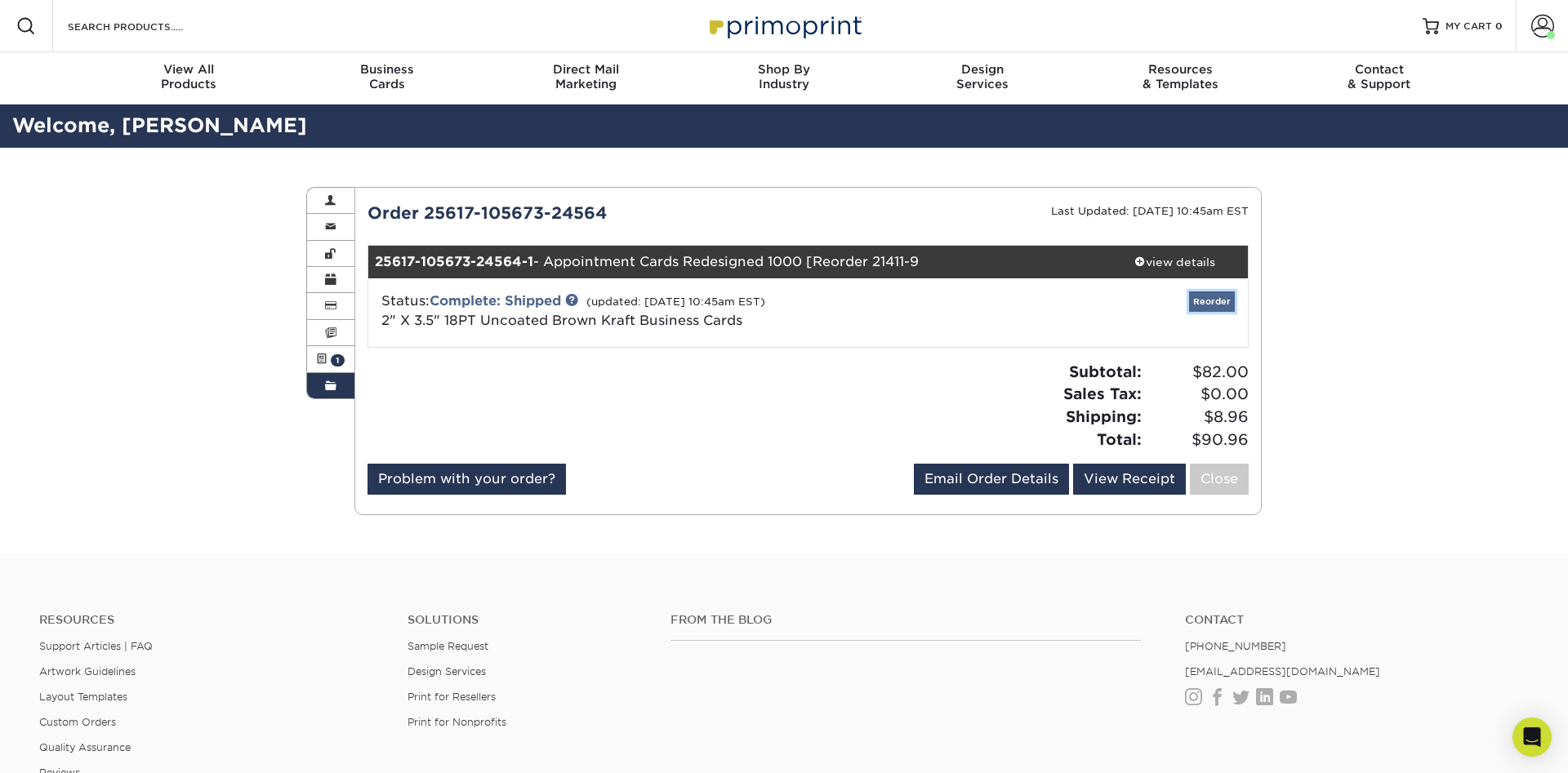
click at [1209, 303] on link "Reorder" at bounding box center [1211, 302] width 46 height 20
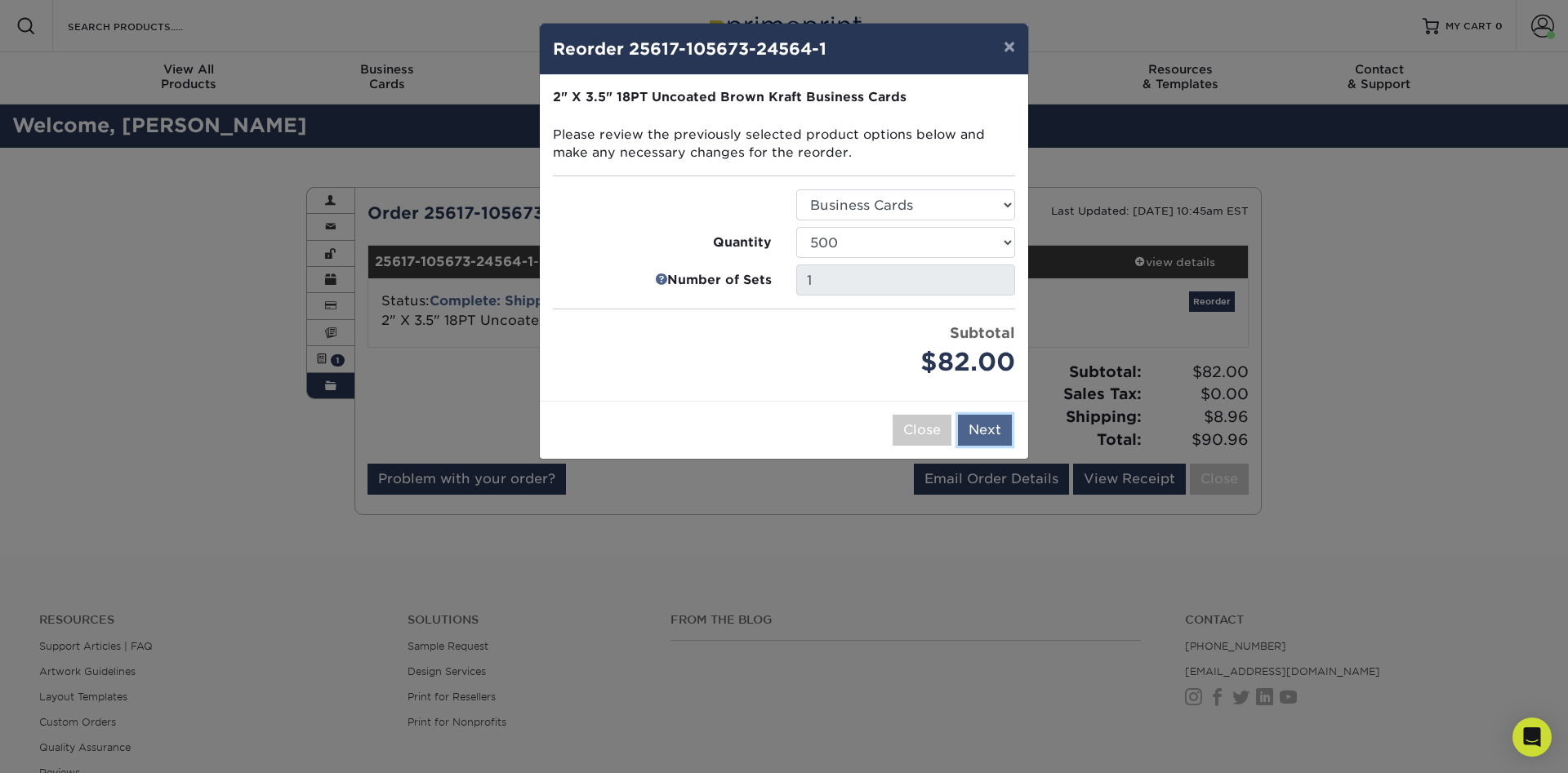
click at [994, 418] on button "Next" at bounding box center [985, 430] width 54 height 31
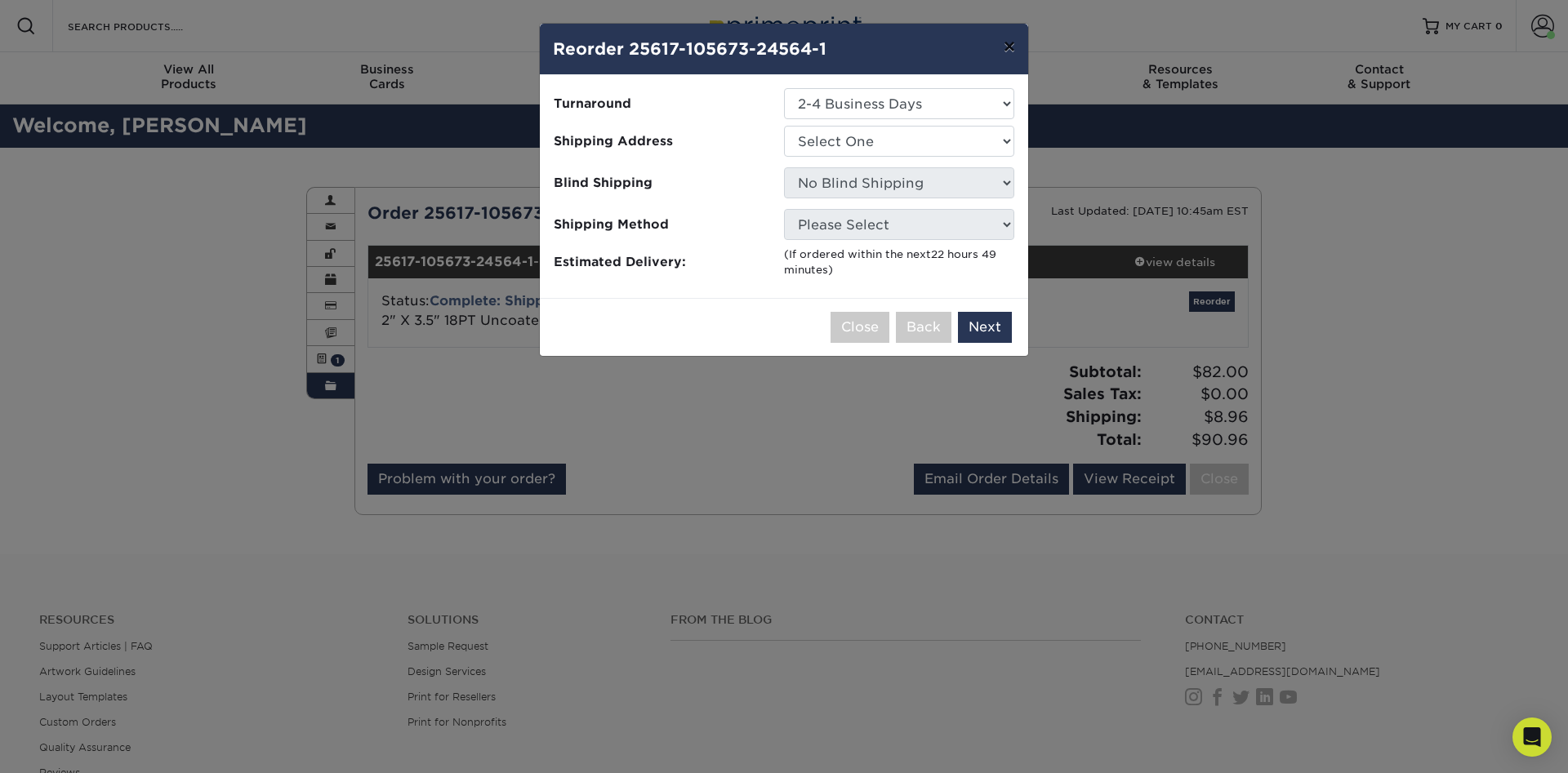
click at [1010, 49] on button "×" at bounding box center [1008, 47] width 37 height 46
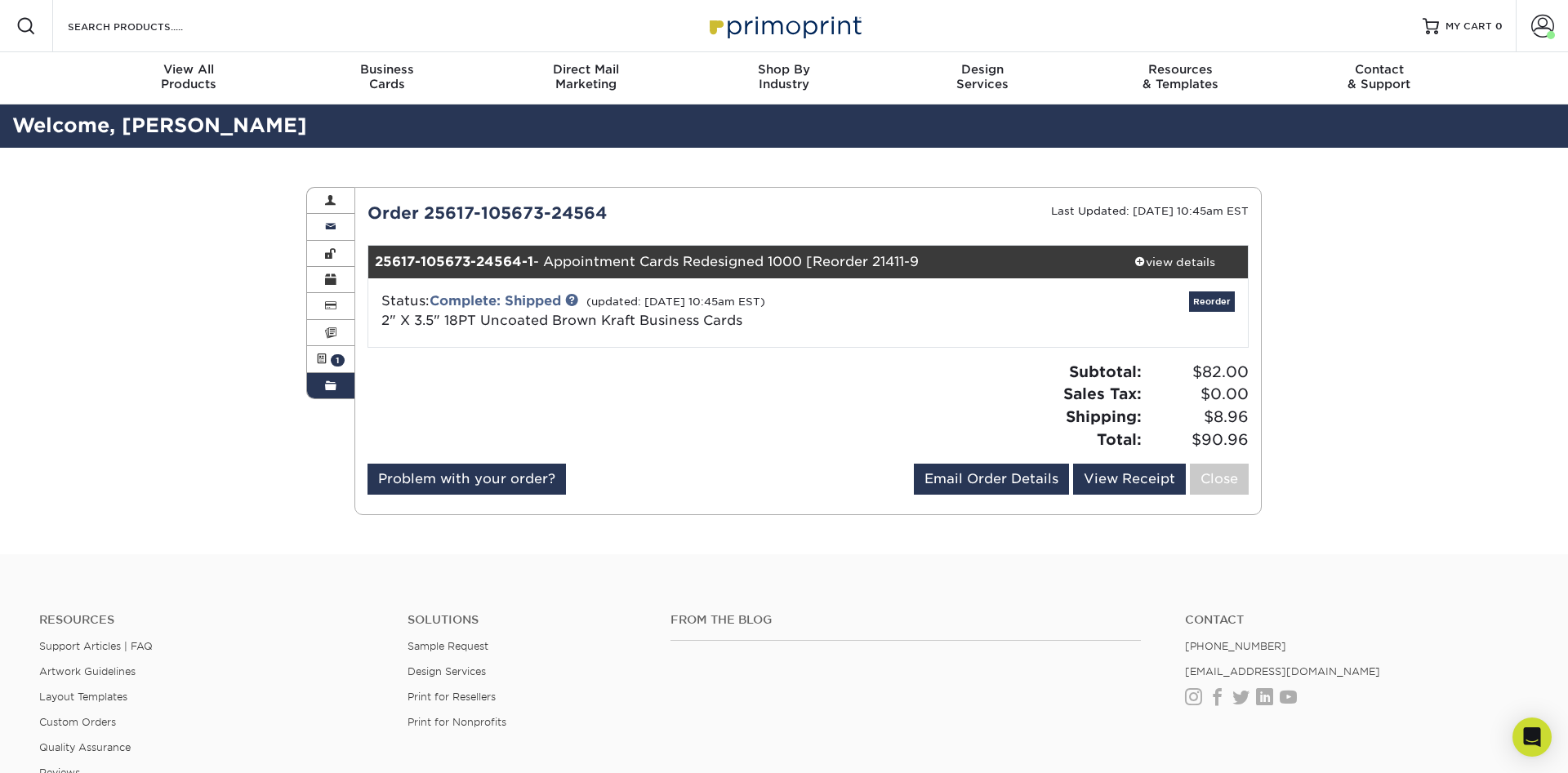
click at [340, 228] on link "Contact Information" at bounding box center [331, 227] width 48 height 26
